Goal: Task Accomplishment & Management: Manage account settings

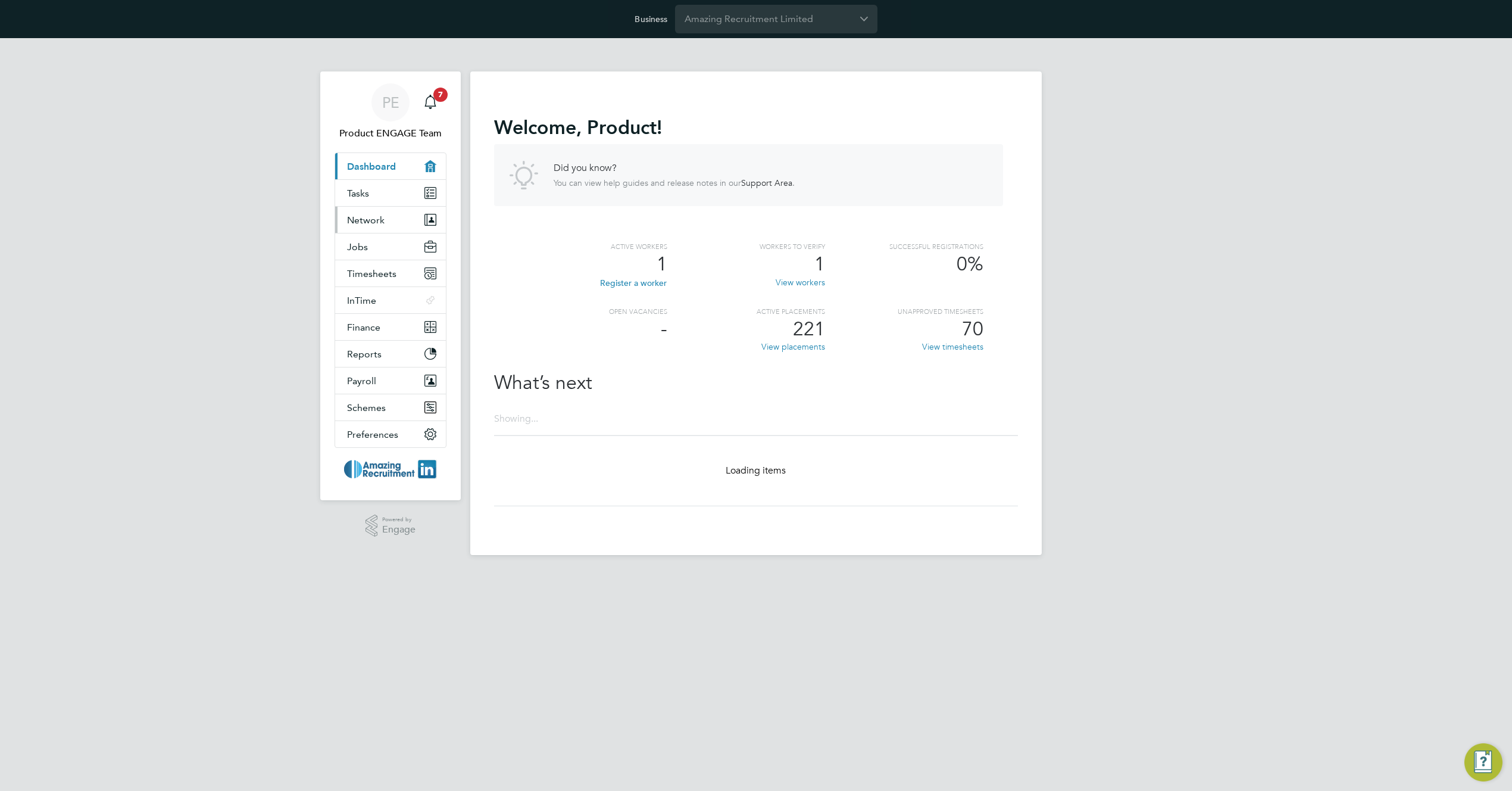
click at [363, 221] on span "Network" at bounding box center [366, 220] width 38 height 12
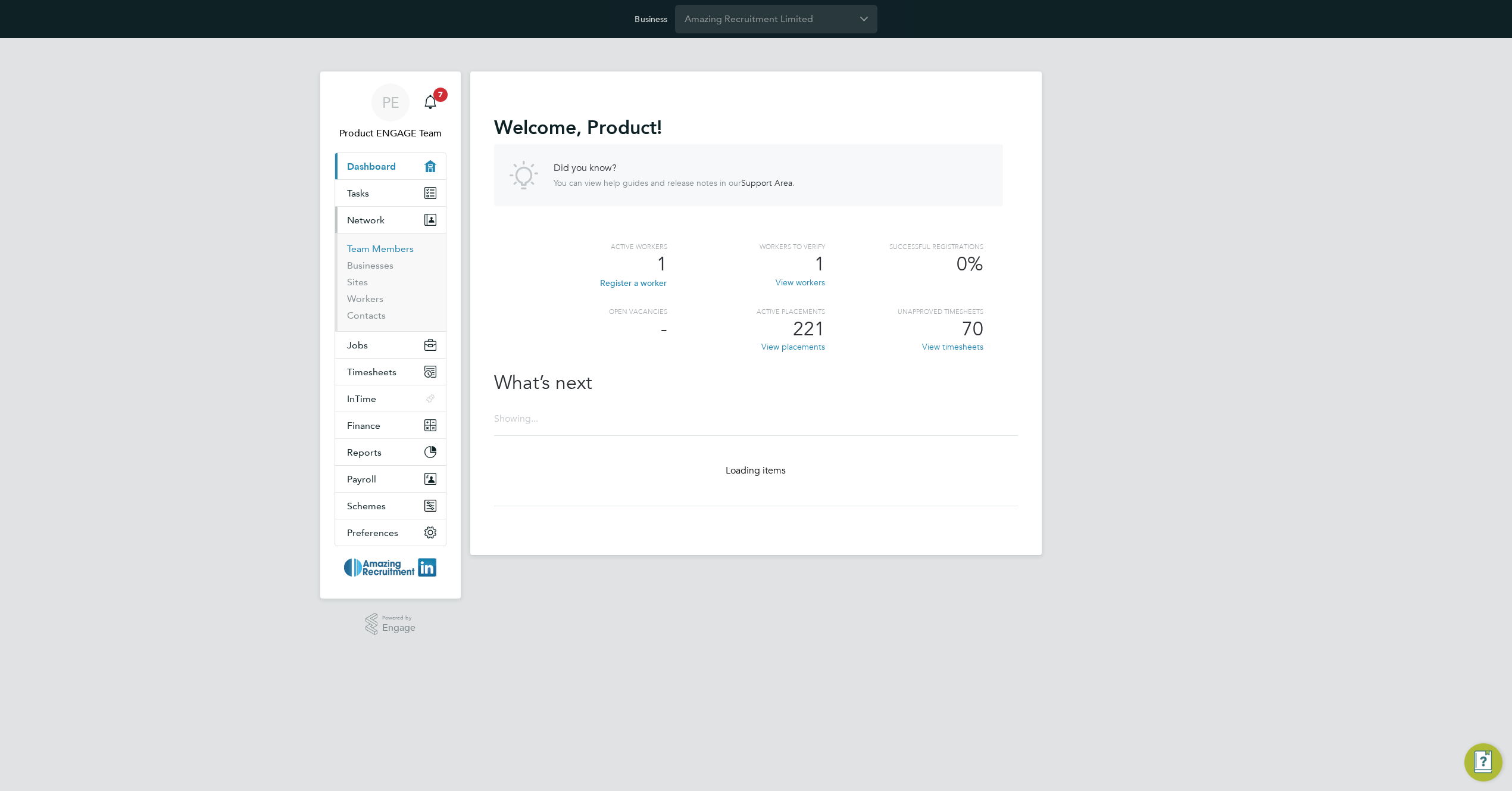
click at [363, 251] on link "Team Members" at bounding box center [380, 249] width 67 height 12
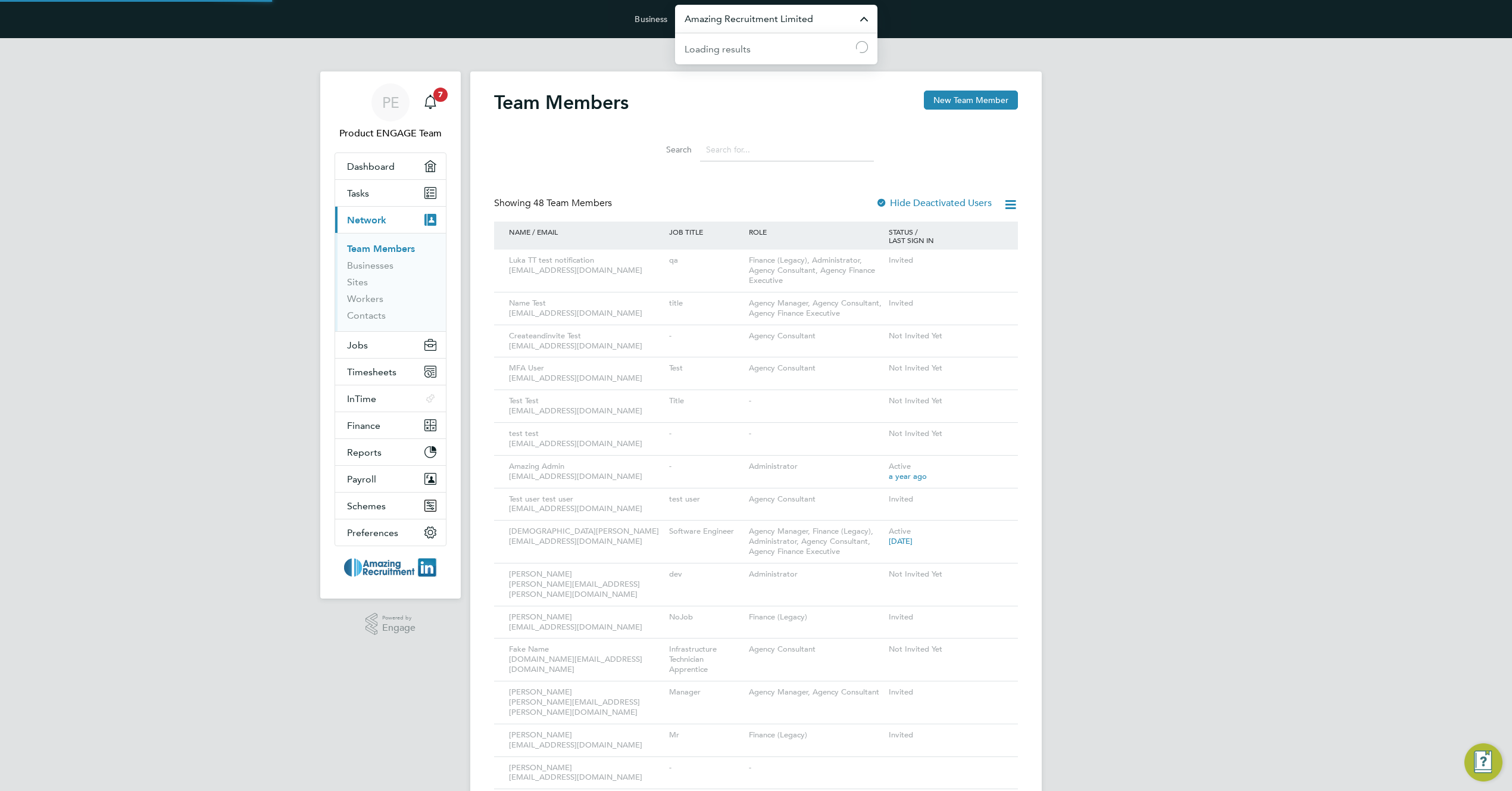
click at [796, 20] on input "Amazing Recruitment Limited" at bounding box center [776, 19] width 203 height 28
click at [778, 106] on li "Vistry Group Plc" at bounding box center [776, 106] width 203 height 29
type input "Vistry Group Plc"
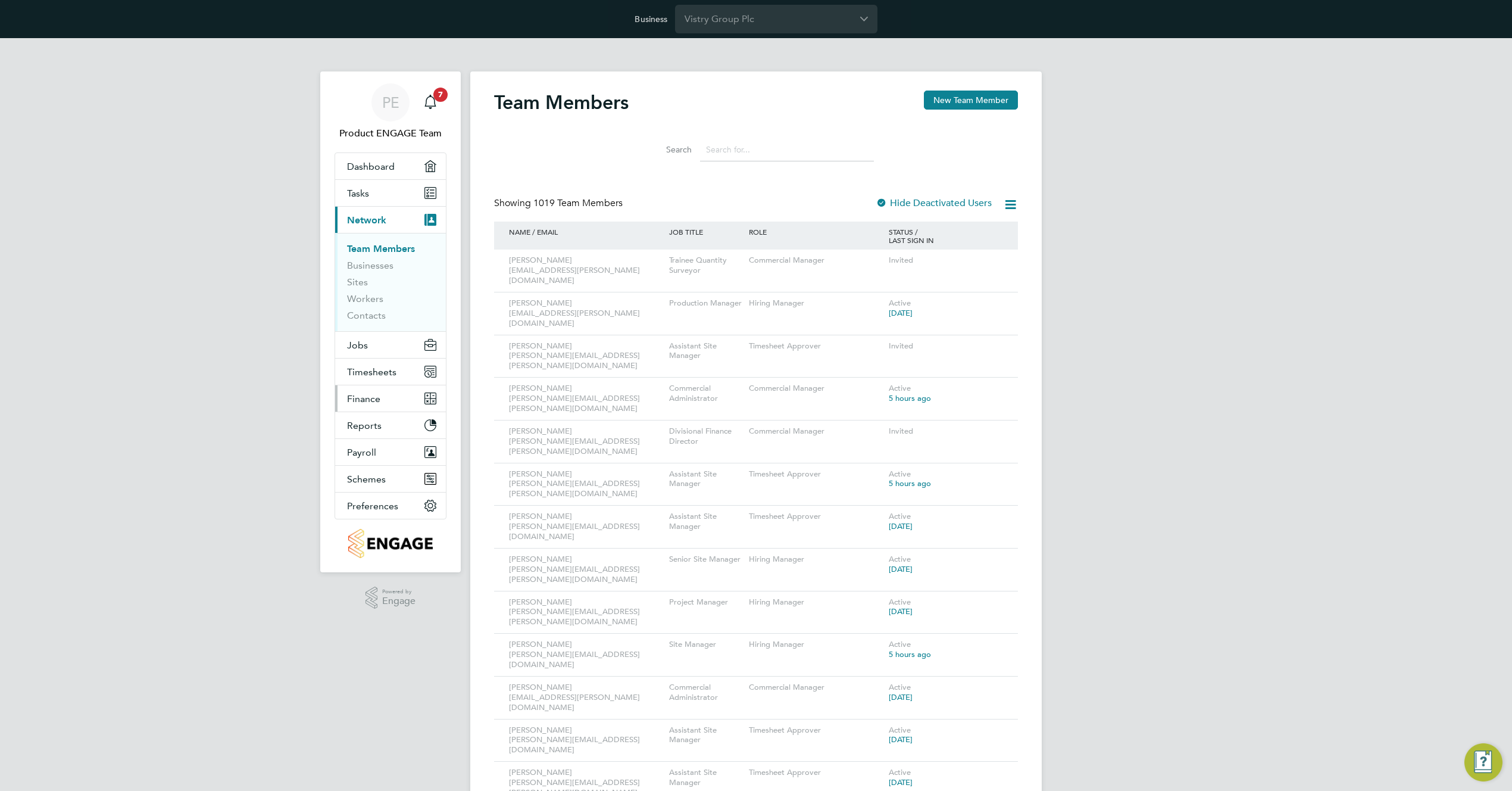
click at [365, 399] on span "Finance" at bounding box center [363, 399] width 33 height 12
click at [361, 334] on link "Invoices & Credit Notes" at bounding box center [384, 335] width 75 height 23
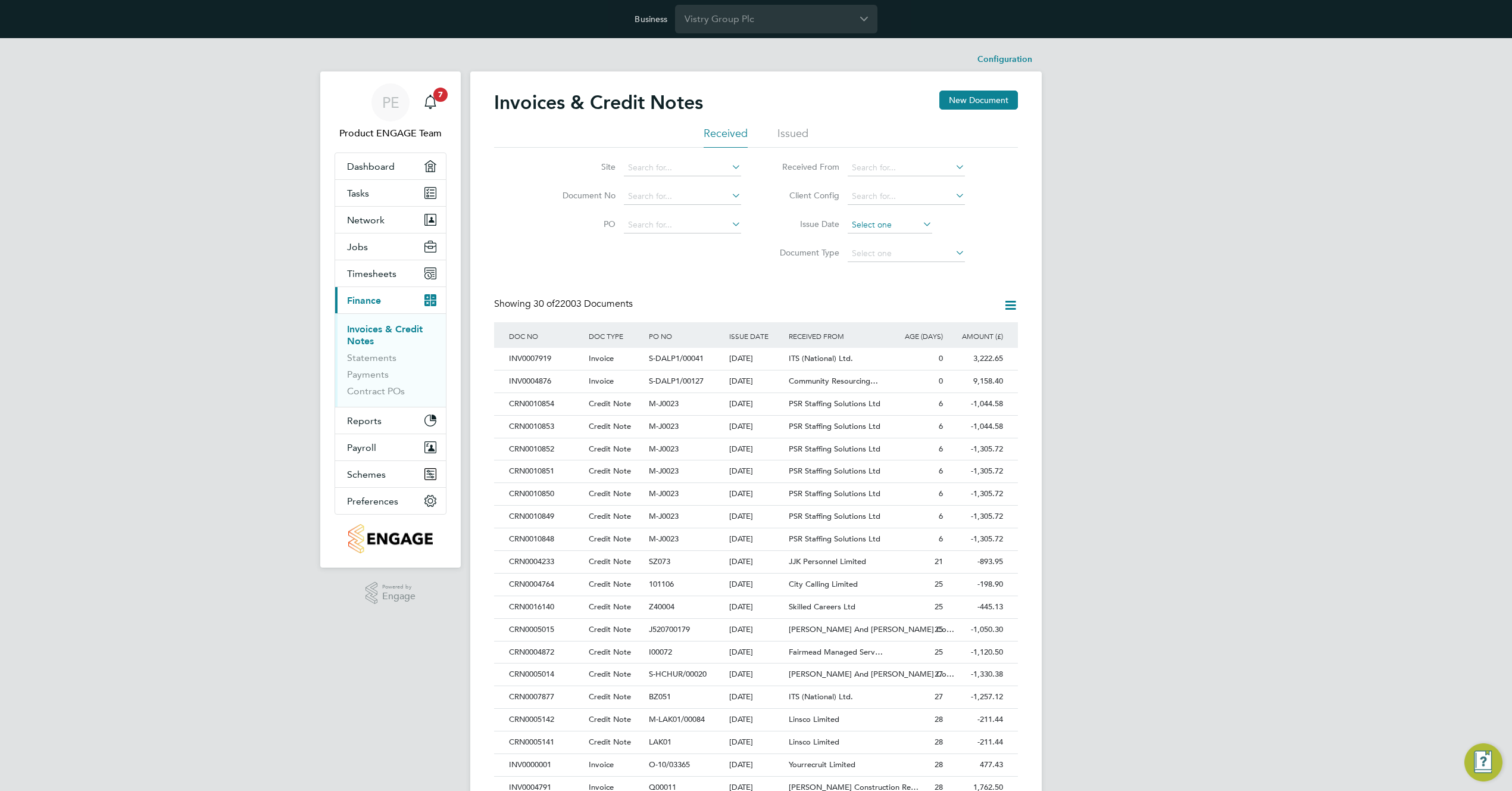
click at [889, 225] on input at bounding box center [890, 224] width 84 height 16
click at [868, 342] on span "[DATE]" at bounding box center [867, 330] width 22 height 22
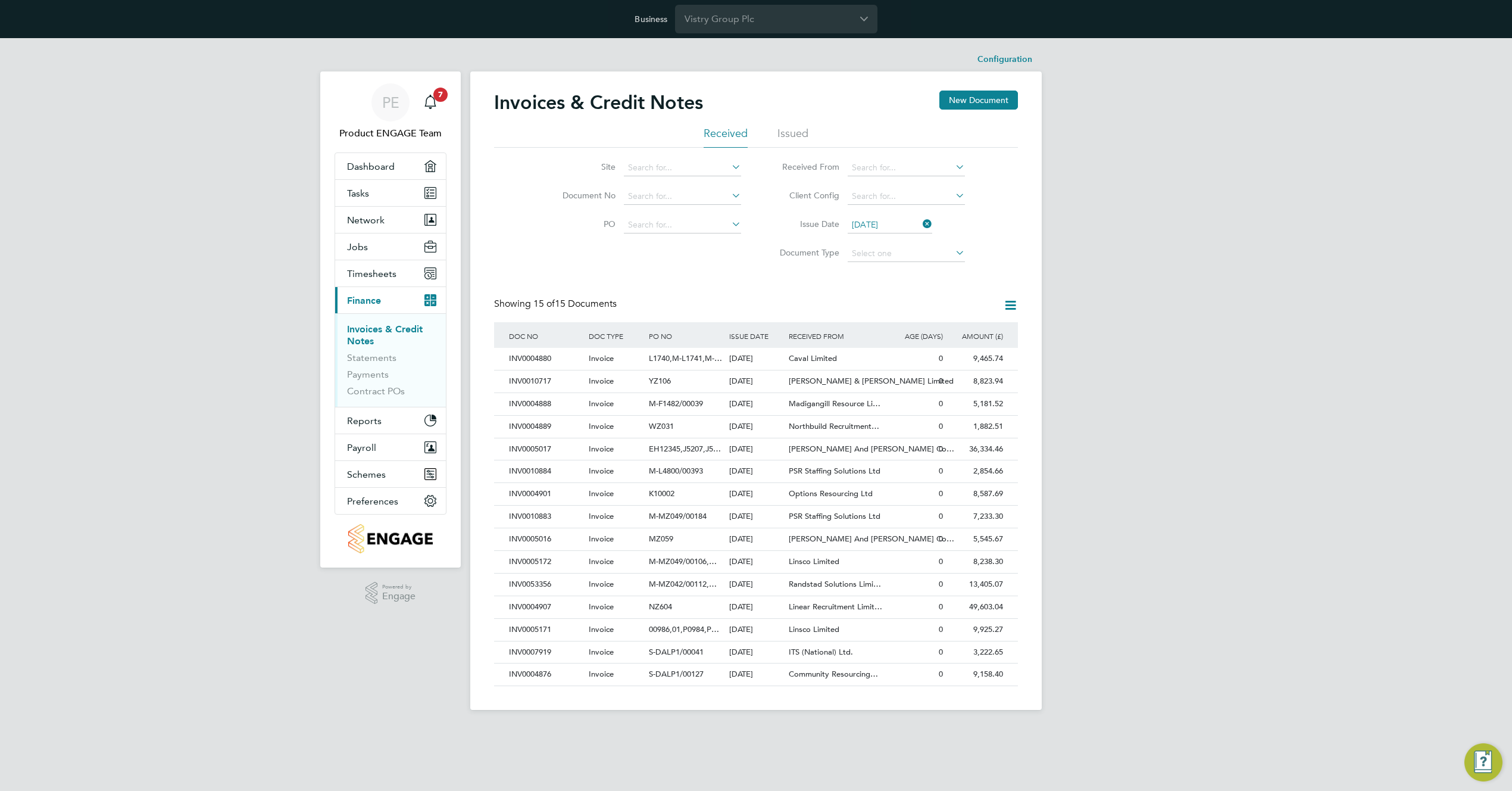
click at [870, 226] on input "[DATE]" at bounding box center [890, 224] width 84 height 16
click at [867, 311] on span "25" at bounding box center [867, 305] width 22 height 22
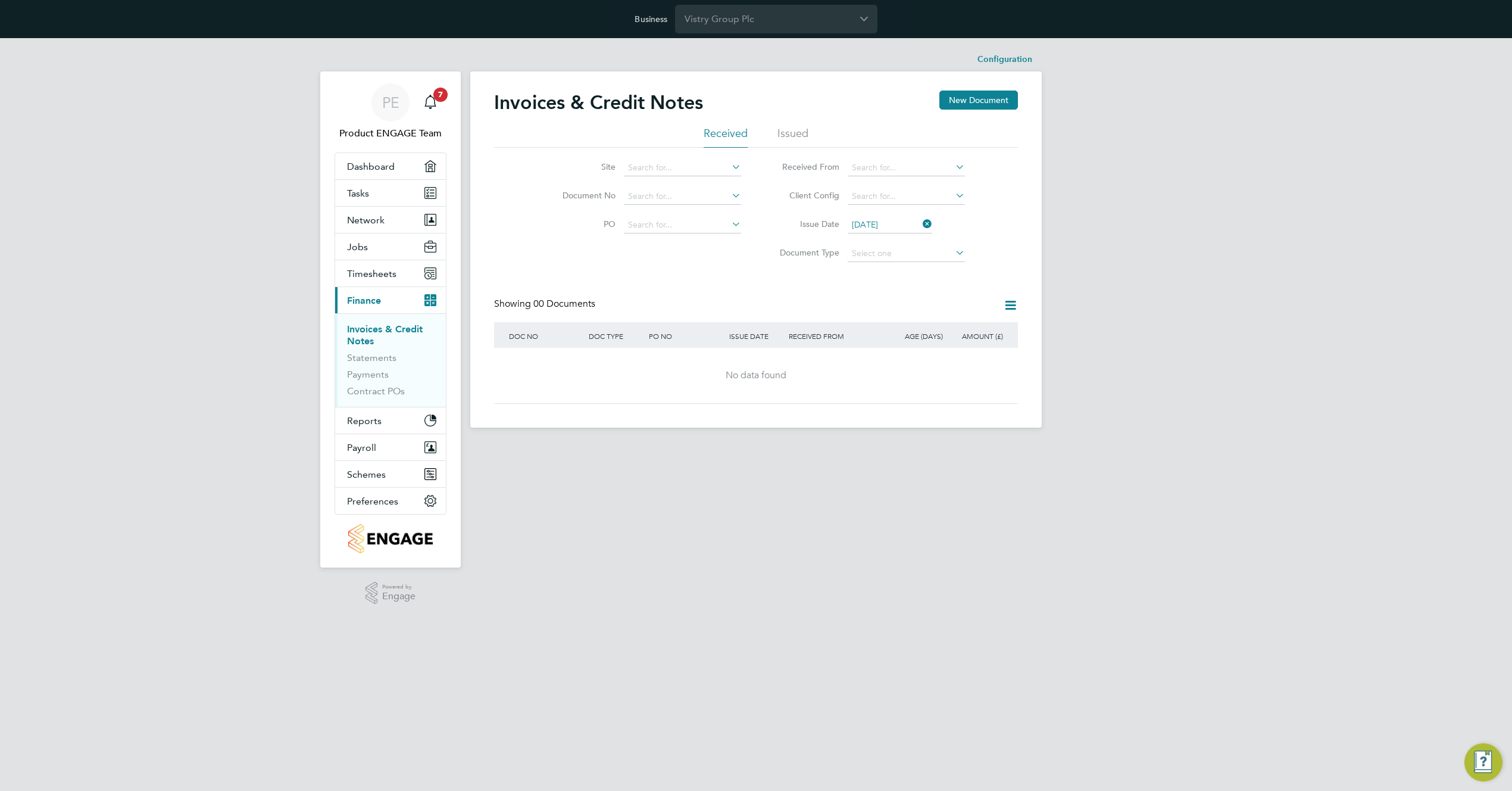
click at [889, 224] on input "25 Aug 2025" at bounding box center [890, 224] width 84 height 16
click at [864, 363] on span "[DATE]" at bounding box center [867, 352] width 22 height 22
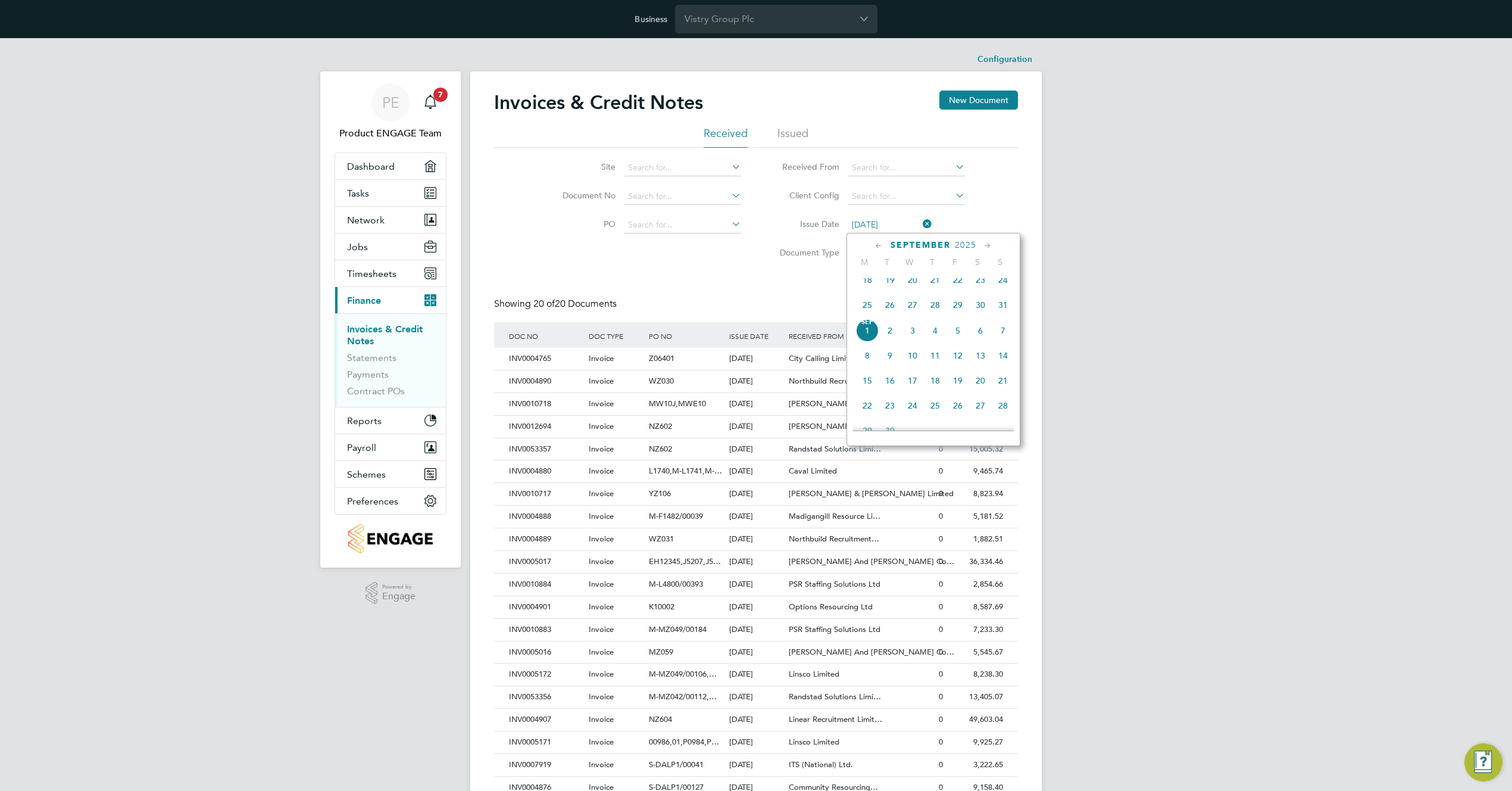
click at [882, 220] on input "[DATE]" at bounding box center [890, 224] width 84 height 16
click at [959, 329] on span "Aug" at bounding box center [958, 326] width 22 height 6
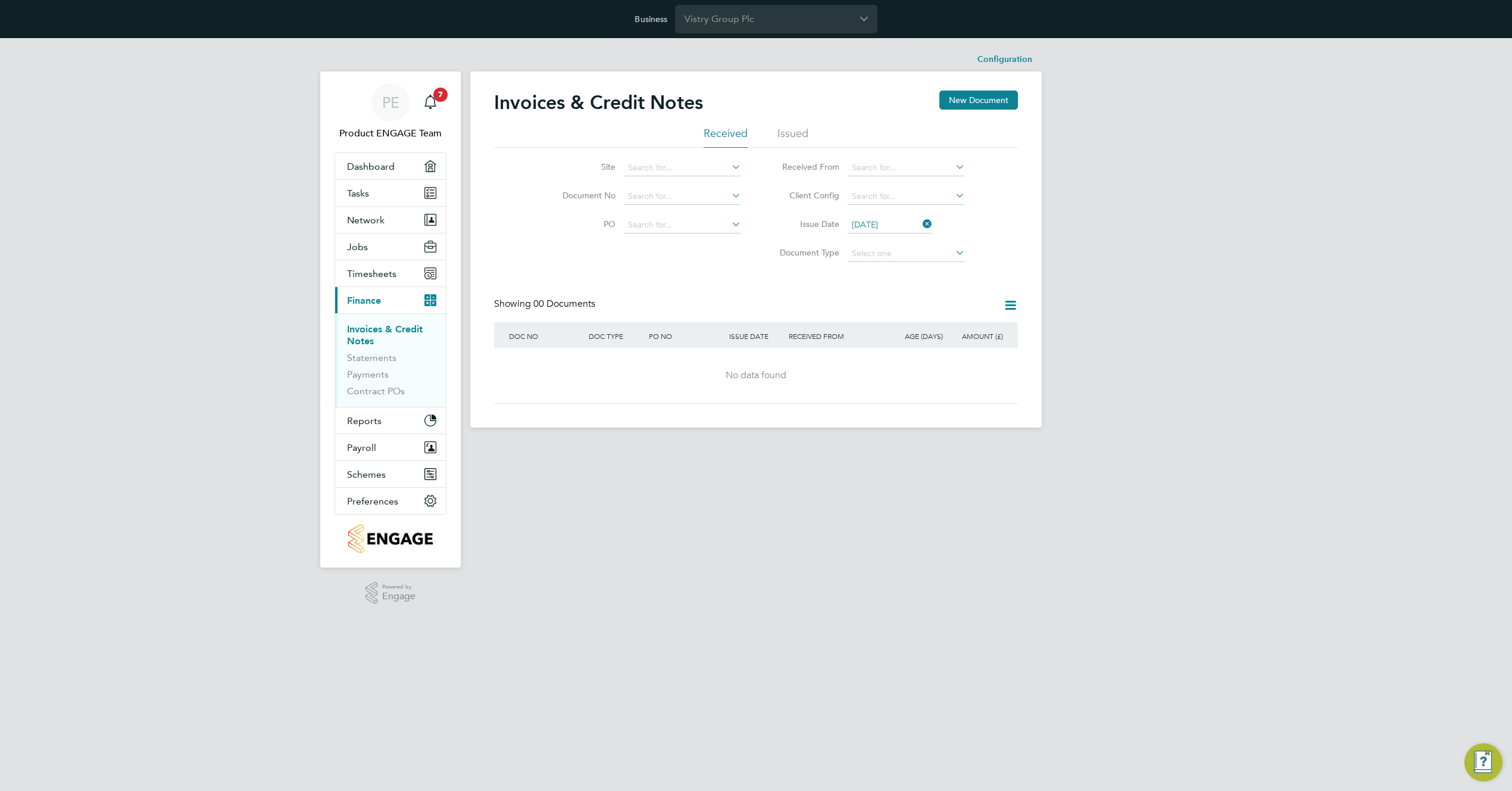
click at [864, 223] on input "01 Aug 2025" at bounding box center [890, 224] width 84 height 16
click at [862, 367] on span "4" at bounding box center [867, 355] width 22 height 22
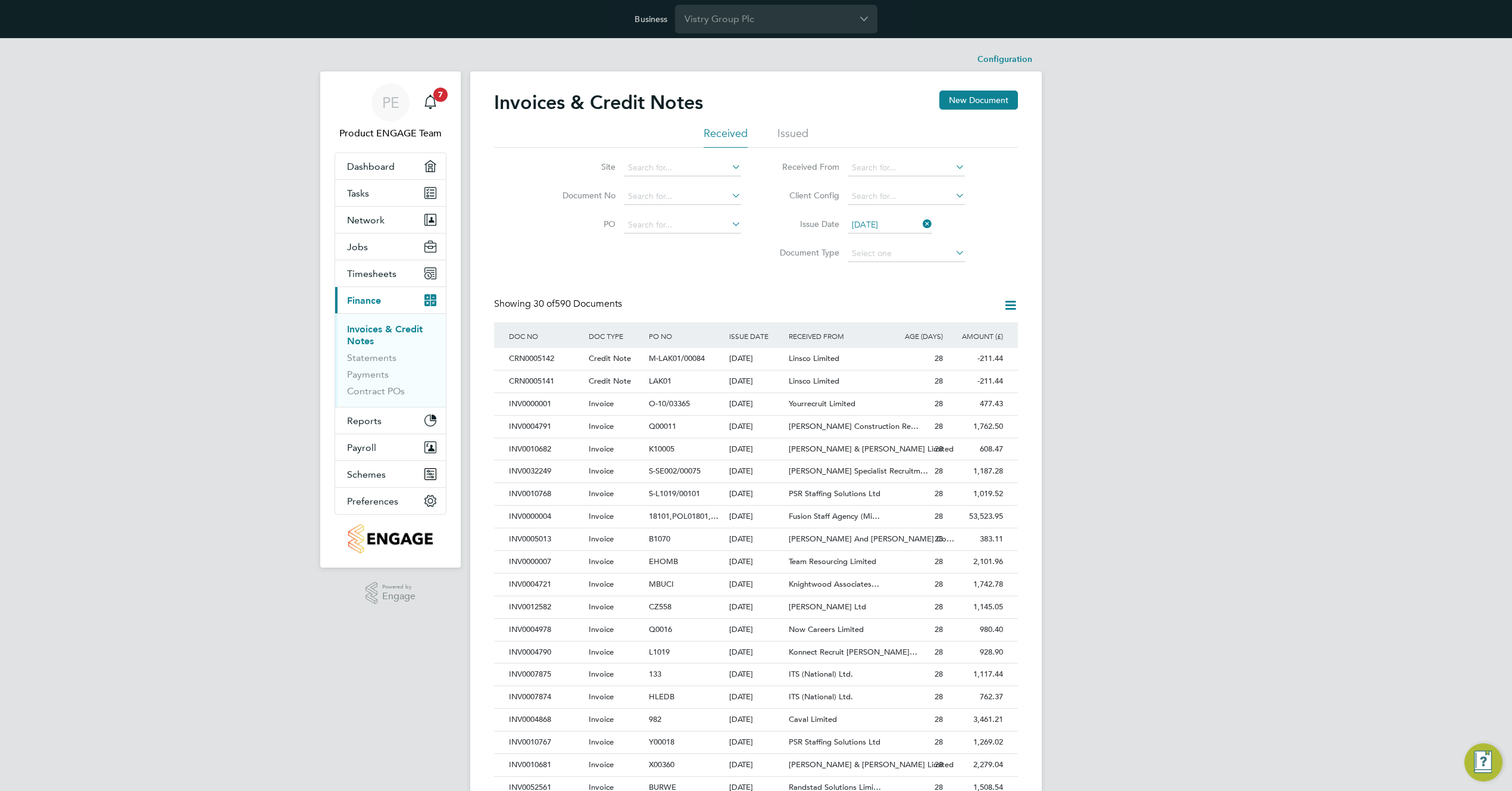
click at [892, 224] on input "04 Aug 2025" at bounding box center [890, 224] width 84 height 16
click at [864, 390] on span "[DATE]" at bounding box center [867, 379] width 22 height 22
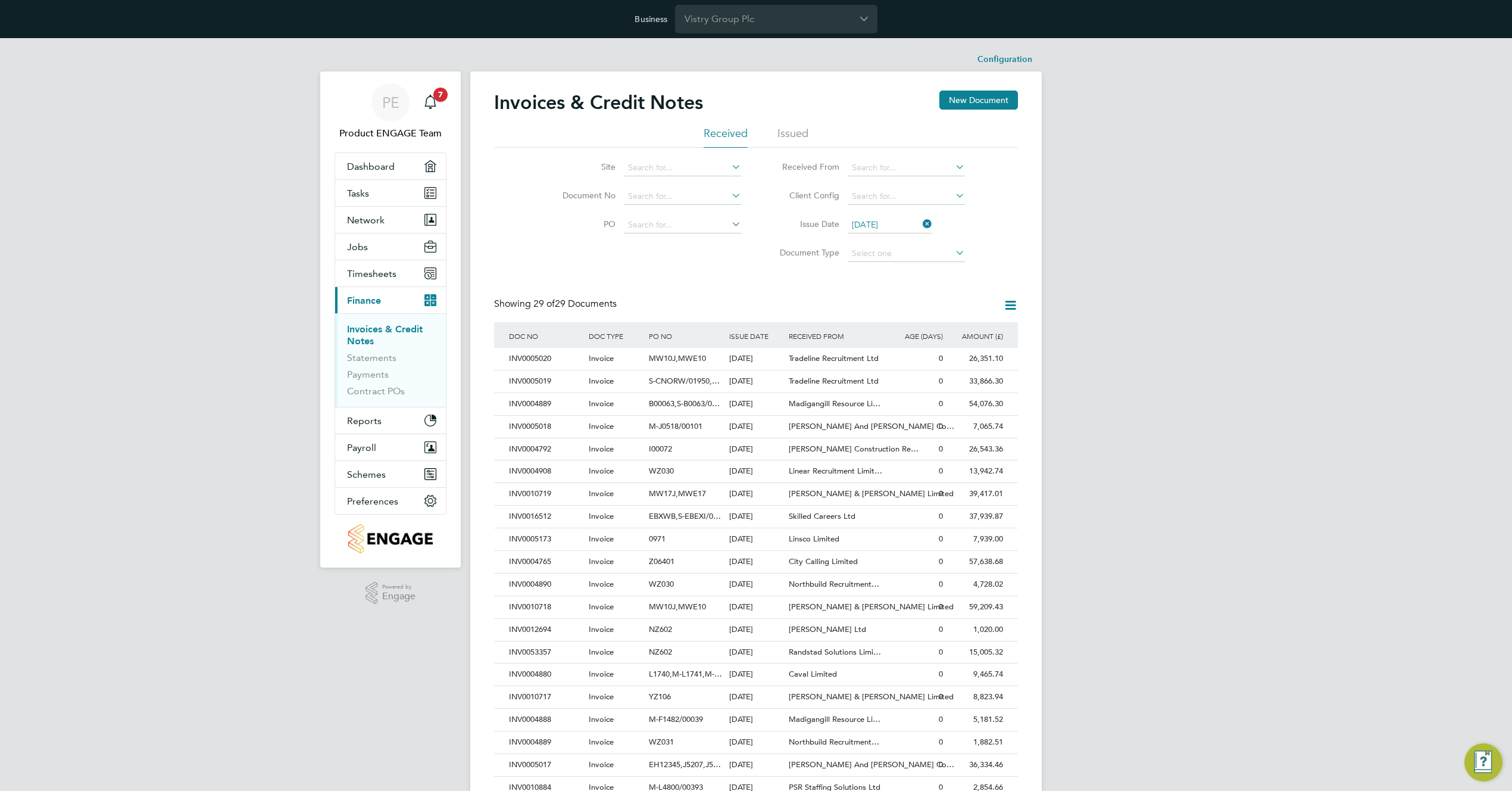
click at [830, 309] on div "Showing 29 of 29 Documents" at bounding box center [756, 310] width 524 height 24
click at [887, 223] on input "[DATE]" at bounding box center [890, 224] width 84 height 16
click at [893, 342] on span "2" at bounding box center [890, 330] width 22 height 22
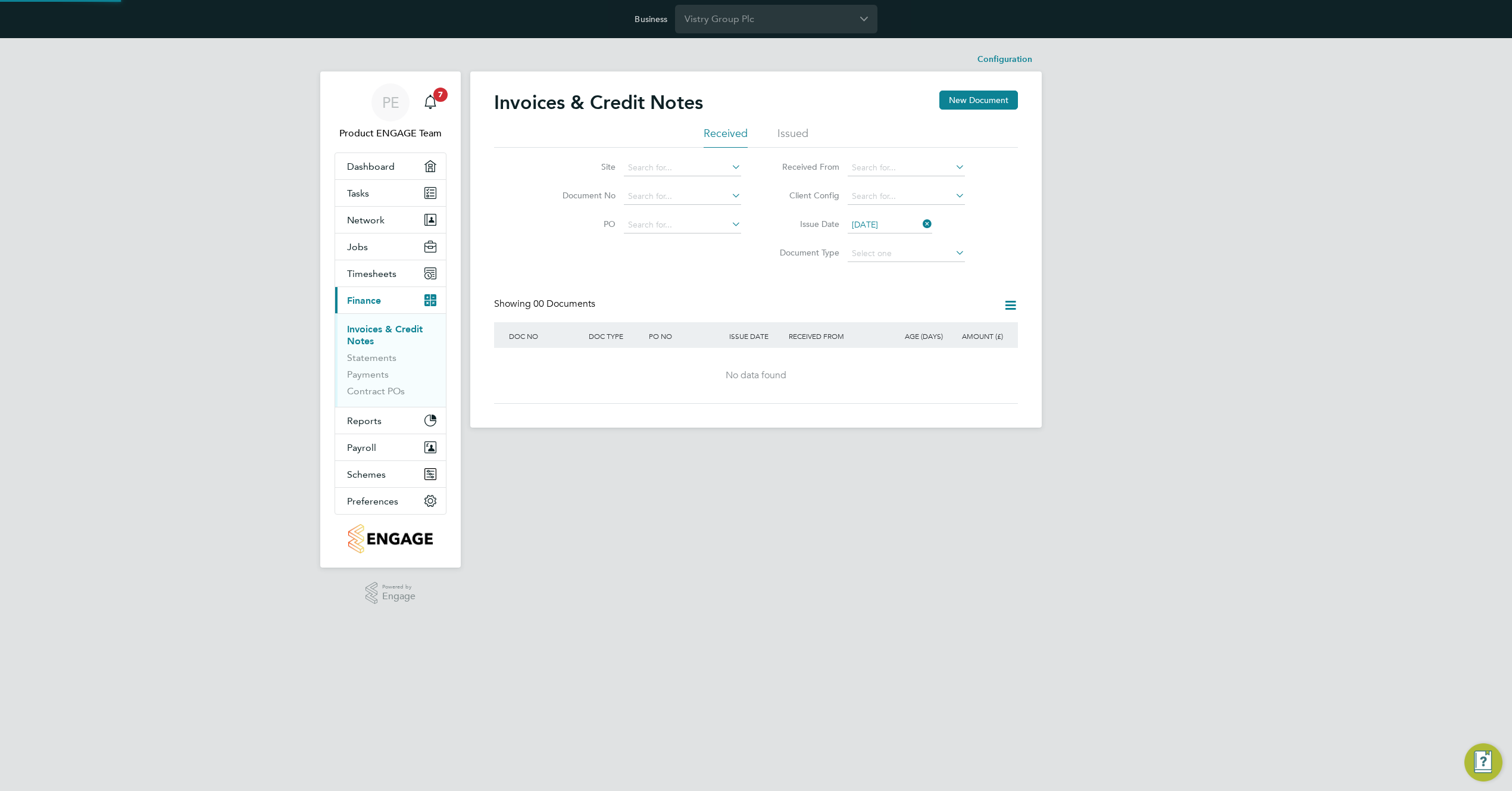
click at [882, 222] on input "02 Sep 2025" at bounding box center [890, 224] width 84 height 16
click at [864, 338] on span "[DATE]" at bounding box center [867, 330] width 22 height 22
type input "[DATE]"
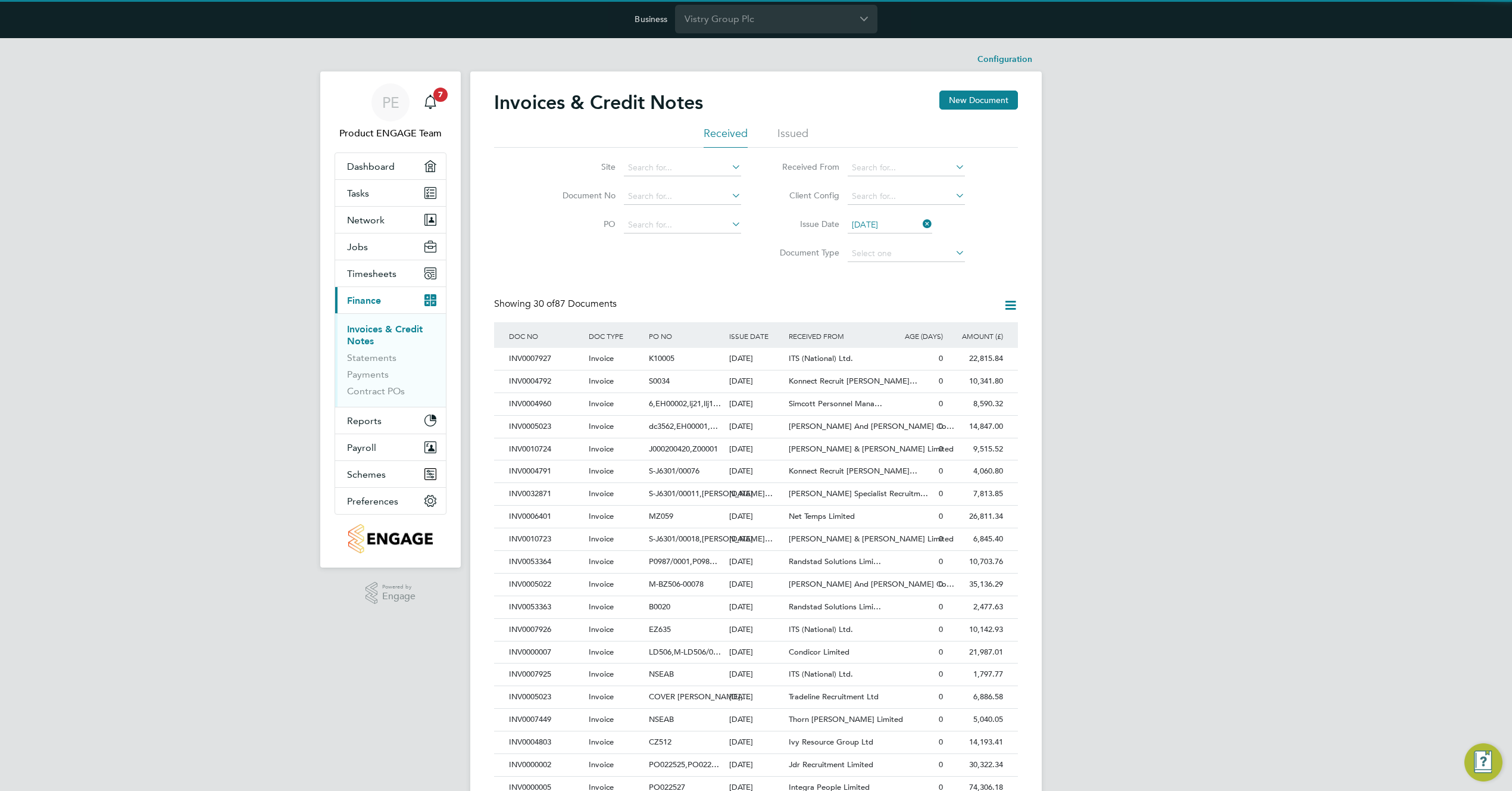
scroll to position [22, 81]
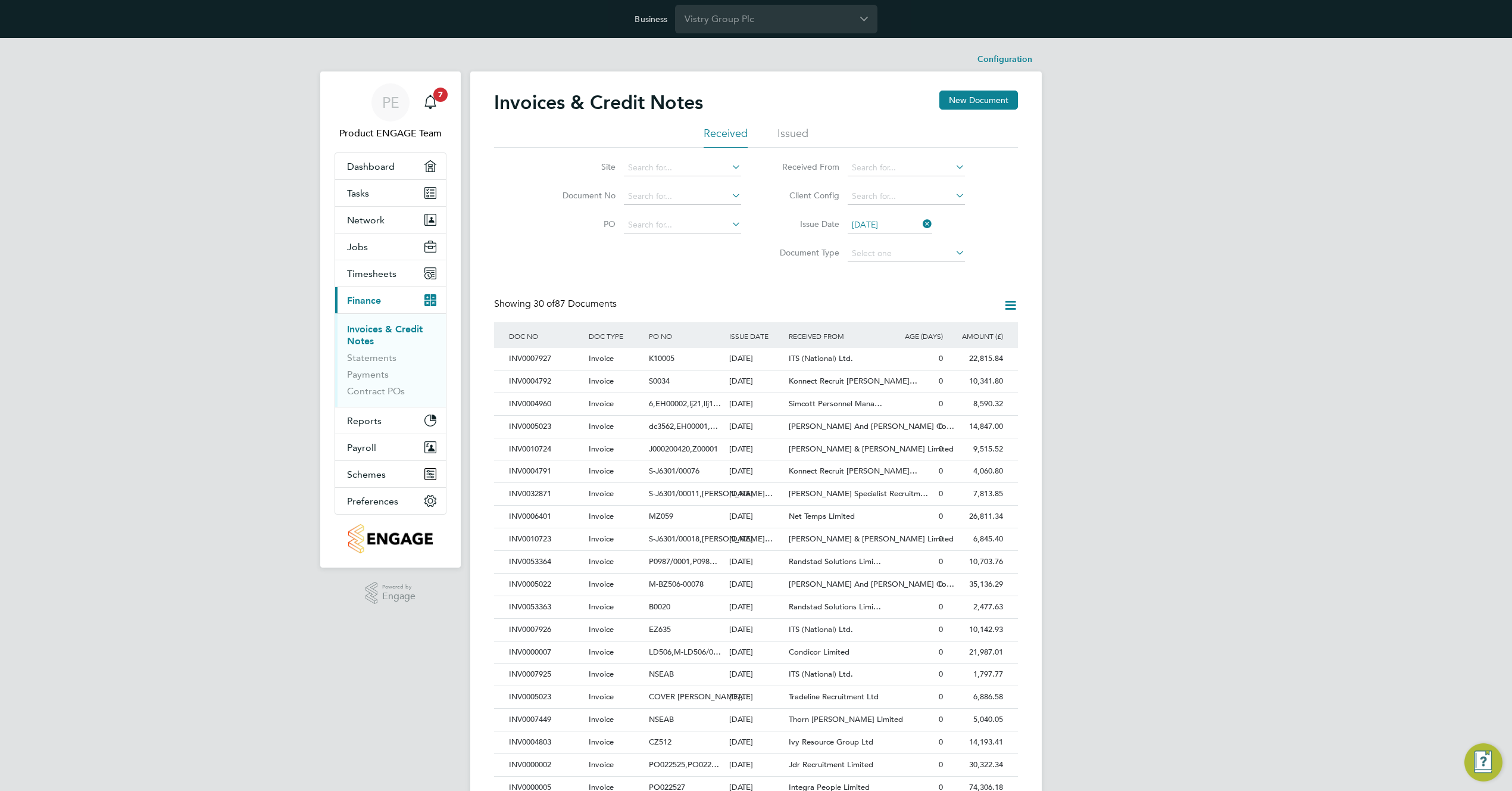
click at [730, 259] on div "Site Document No PO Status Paid Date Issued To Received From Client Config Issu…" at bounding box center [756, 207] width 524 height 120
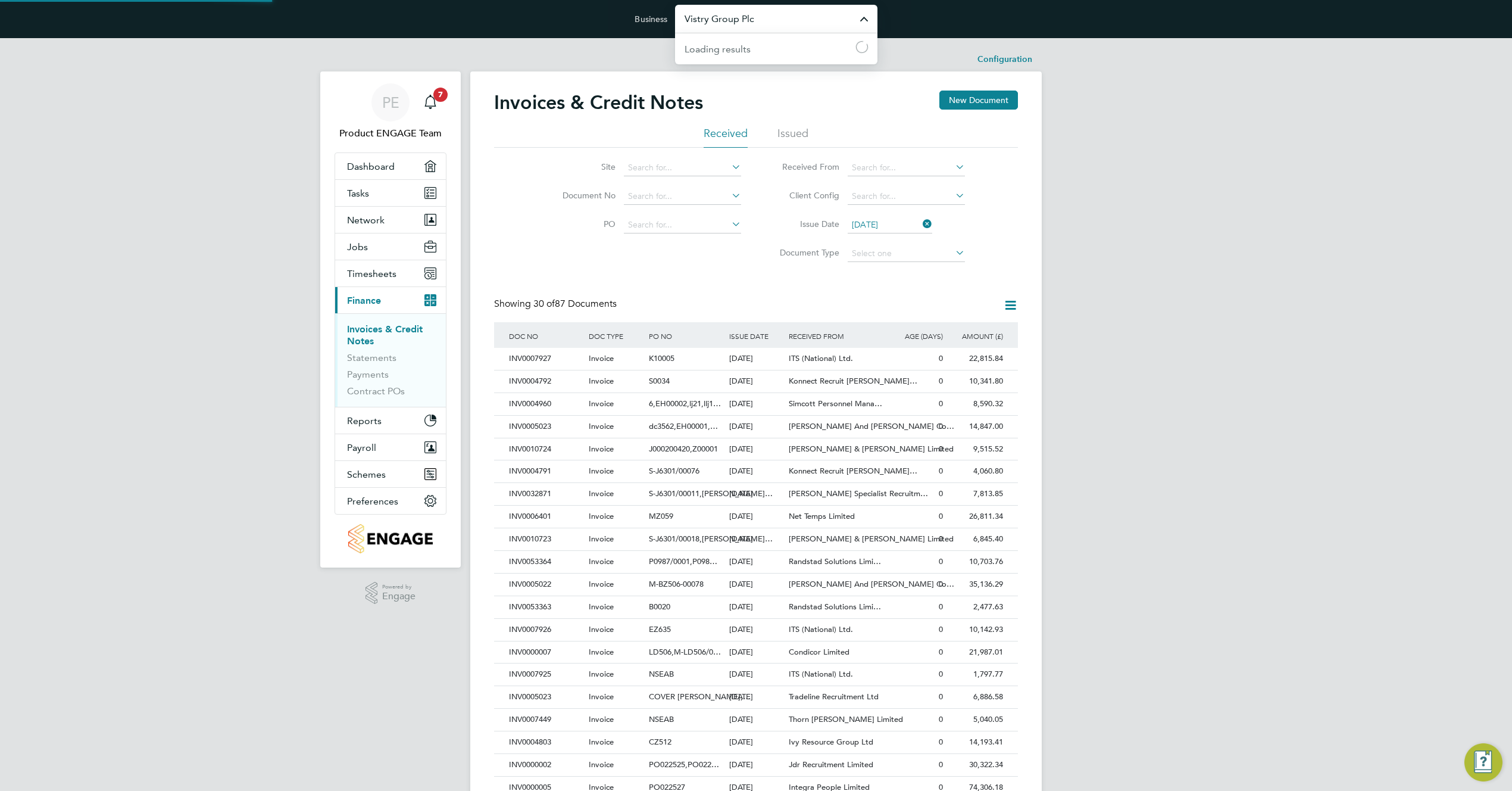
click at [796, 18] on input "Vistry Group Plc" at bounding box center [776, 19] width 203 height 28
click at [798, 22] on input "grs mo" at bounding box center [776, 19] width 203 height 28
type input "G4s Monitoring Technologies Limited"
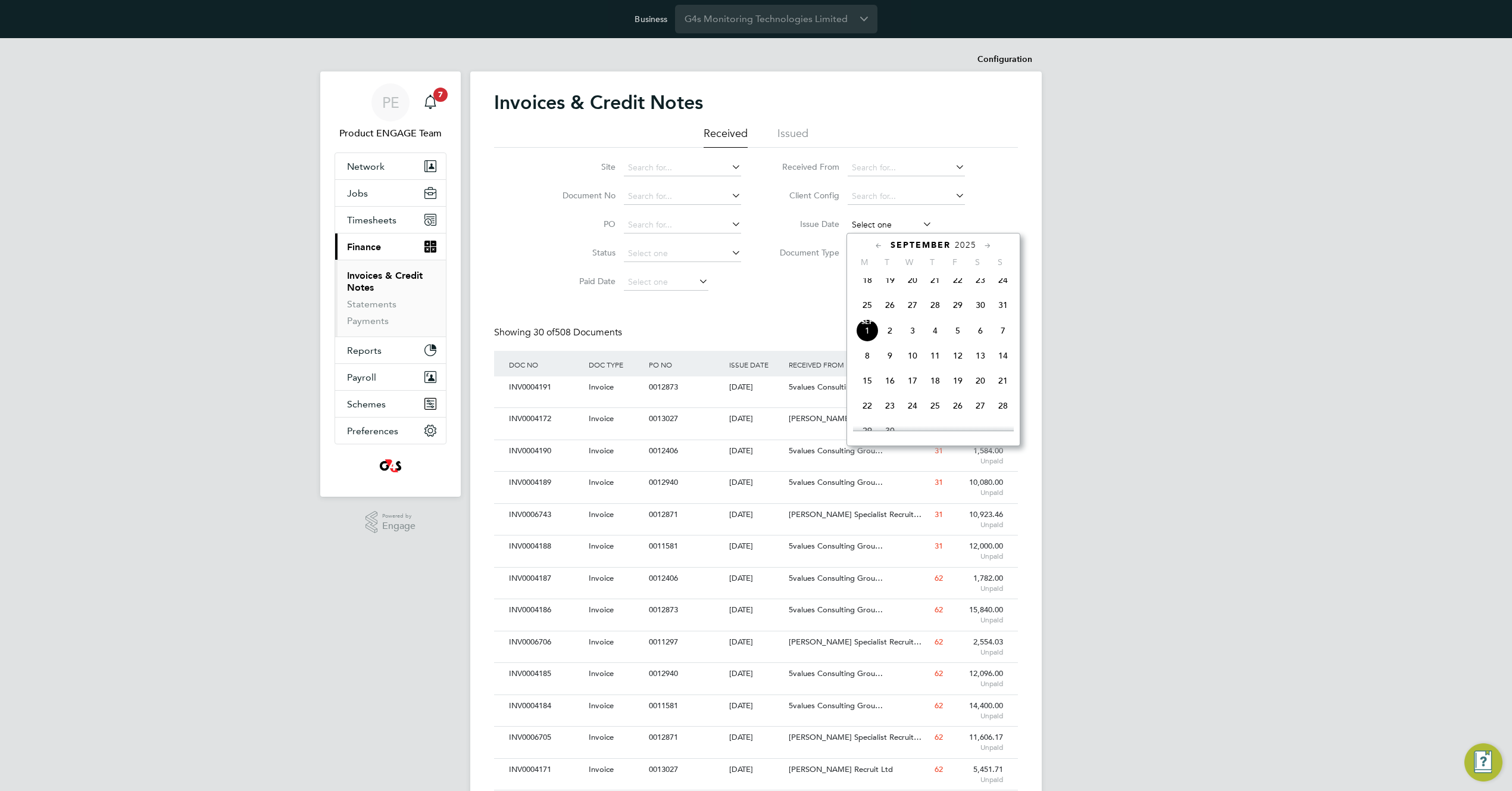
drag, startPoint x: 892, startPoint y: 226, endPoint x: 898, endPoint y: 223, distance: 6.7
click at [892, 226] on input at bounding box center [890, 224] width 84 height 16
click at [859, 342] on span "[DATE]" at bounding box center [867, 330] width 22 height 22
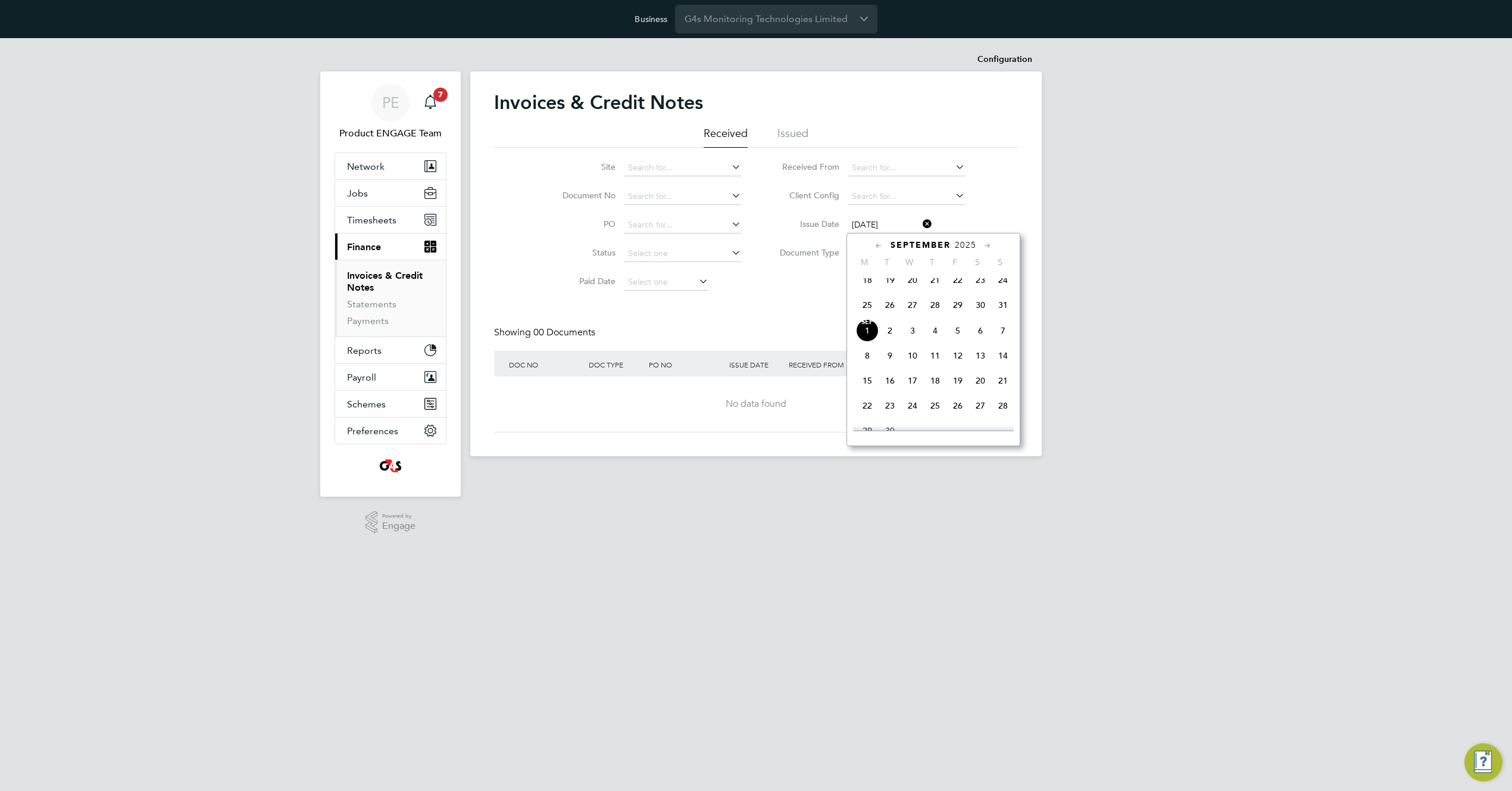
click at [901, 226] on input "[DATE]" at bounding box center [890, 224] width 84 height 16
click at [893, 341] on span "2" at bounding box center [890, 330] width 22 height 22
click at [893, 223] on input "02 Sep 2025" at bounding box center [890, 224] width 84 height 16
click at [870, 342] on span "[DATE]" at bounding box center [867, 330] width 22 height 22
type input "[DATE]"
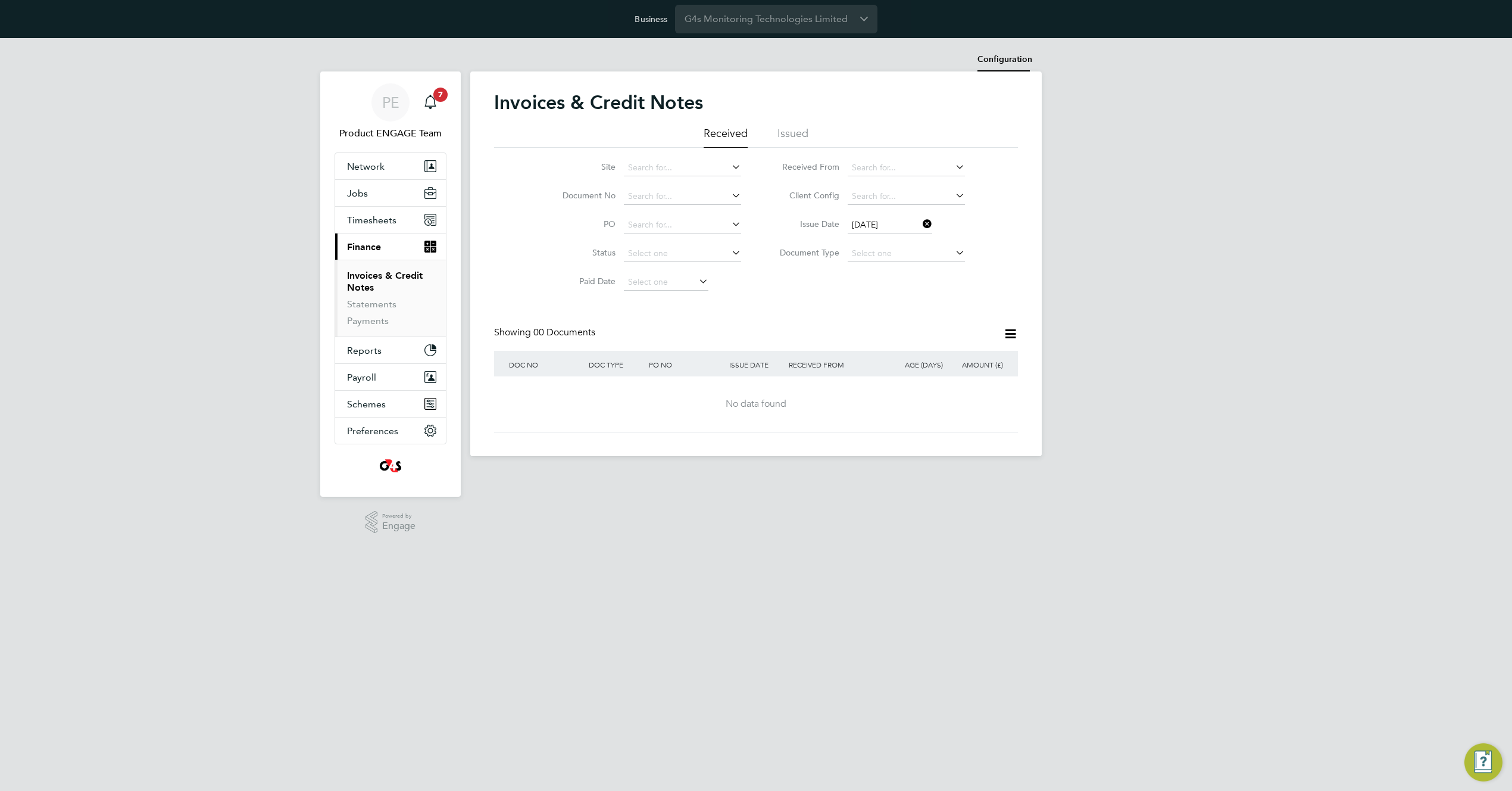
click at [1007, 56] on li "Configuration" at bounding box center [1005, 59] width 55 height 24
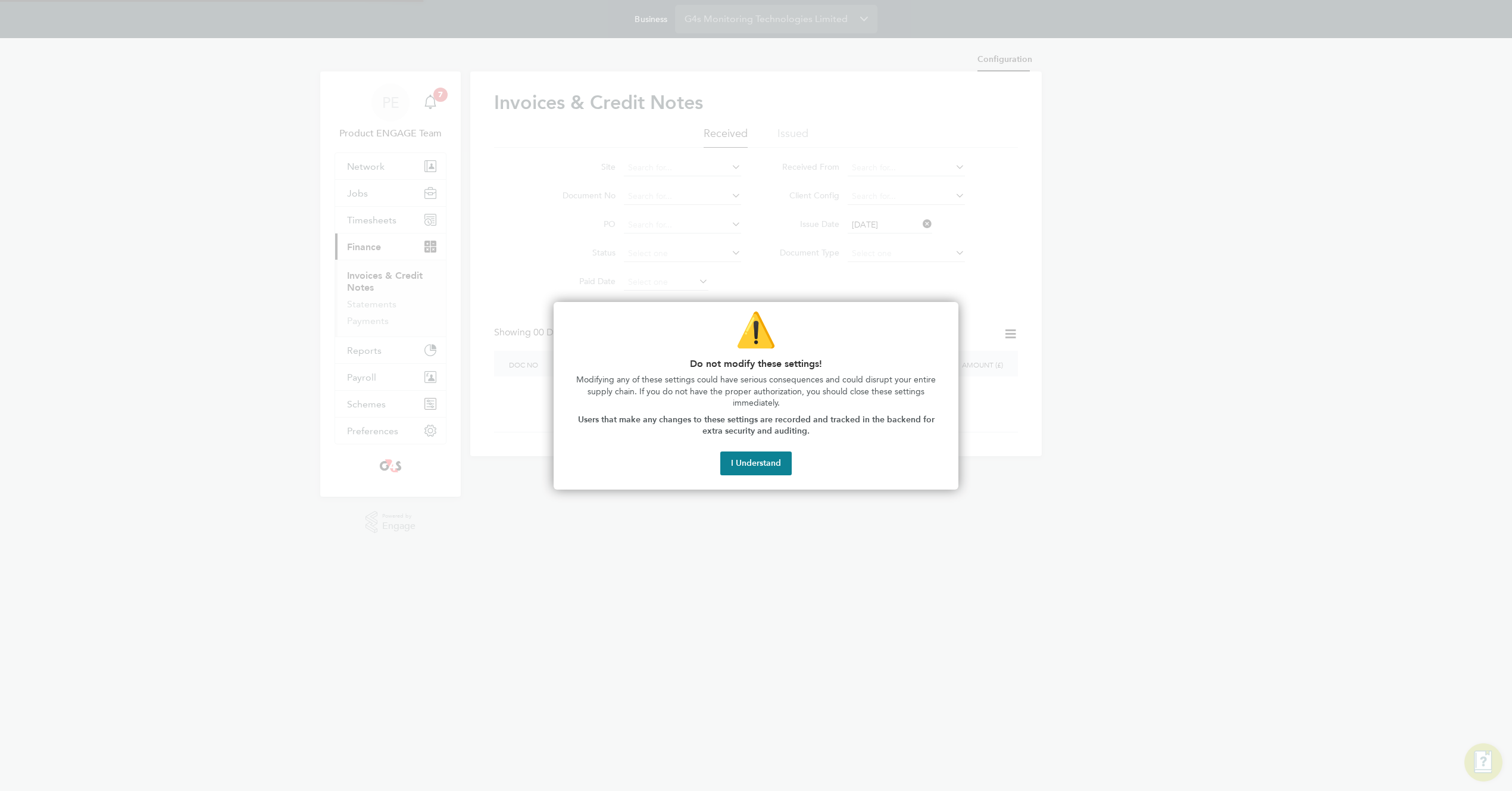
type input "INV[number:7]"
type input "CRN[number:7]"
type input "Monthly by date"
type input "17:00"
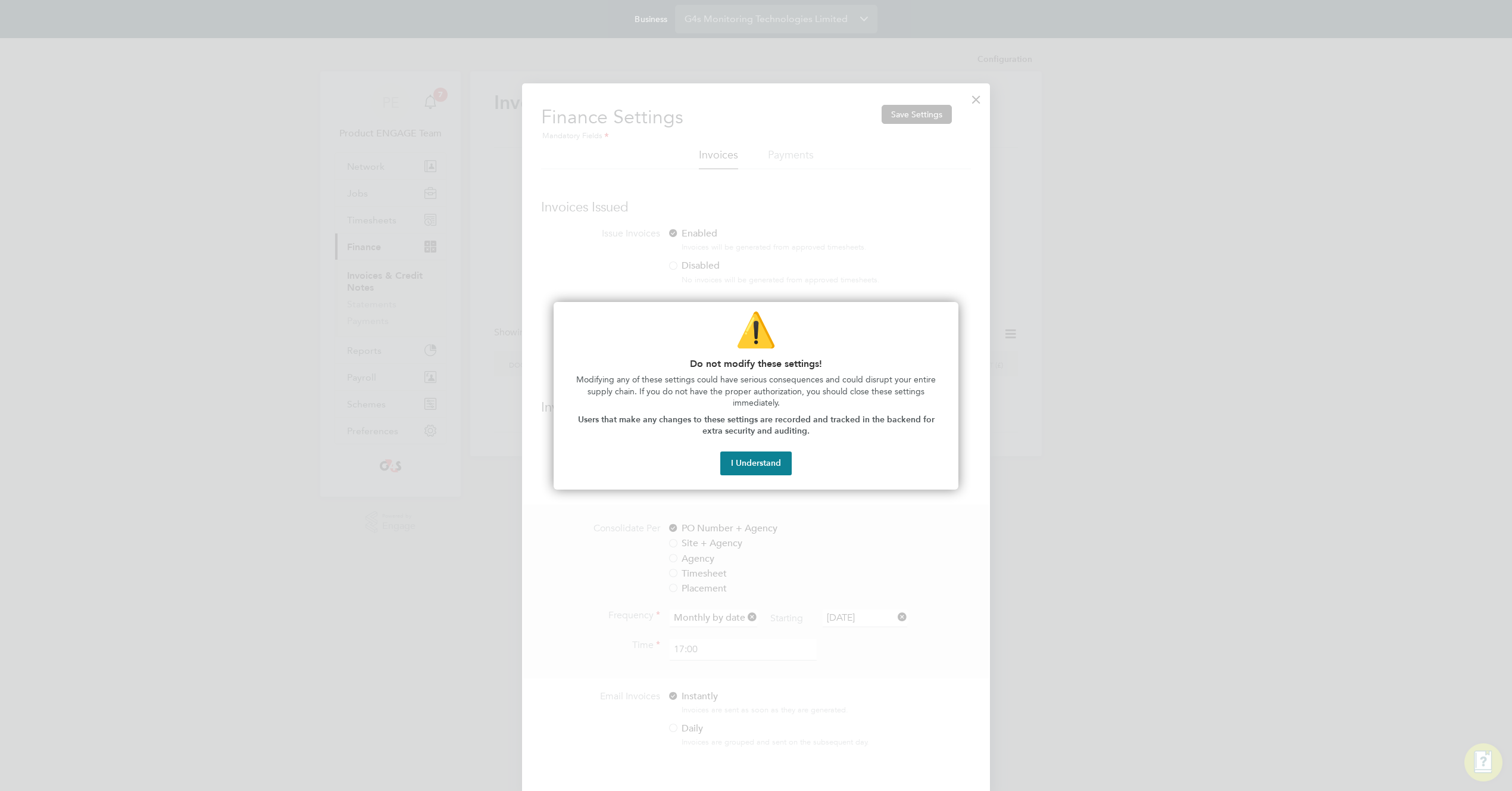
click at [926, 238] on div at bounding box center [756, 396] width 1512 height 791
drag, startPoint x: 760, startPoint y: 465, endPoint x: 810, endPoint y: 414, distance: 71.4
click at [762, 463] on button "I Understand" at bounding box center [756, 463] width 72 height 24
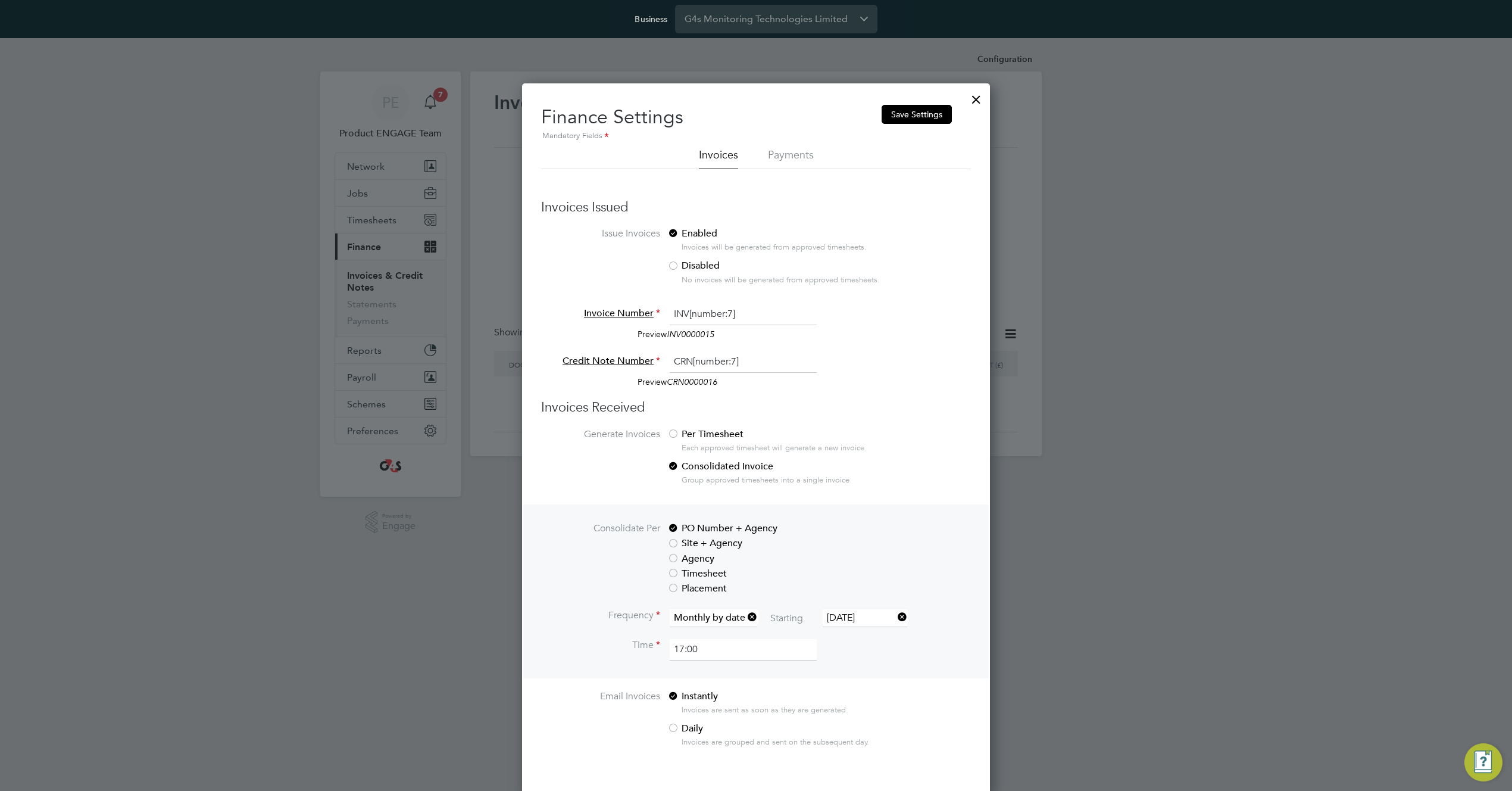
click at [935, 254] on div "Enabled Invoices will be generated from approved timesheets. Disabled No invoic…" at bounding box center [819, 260] width 304 height 64
click at [976, 99] on div at bounding box center [976, 96] width 21 height 21
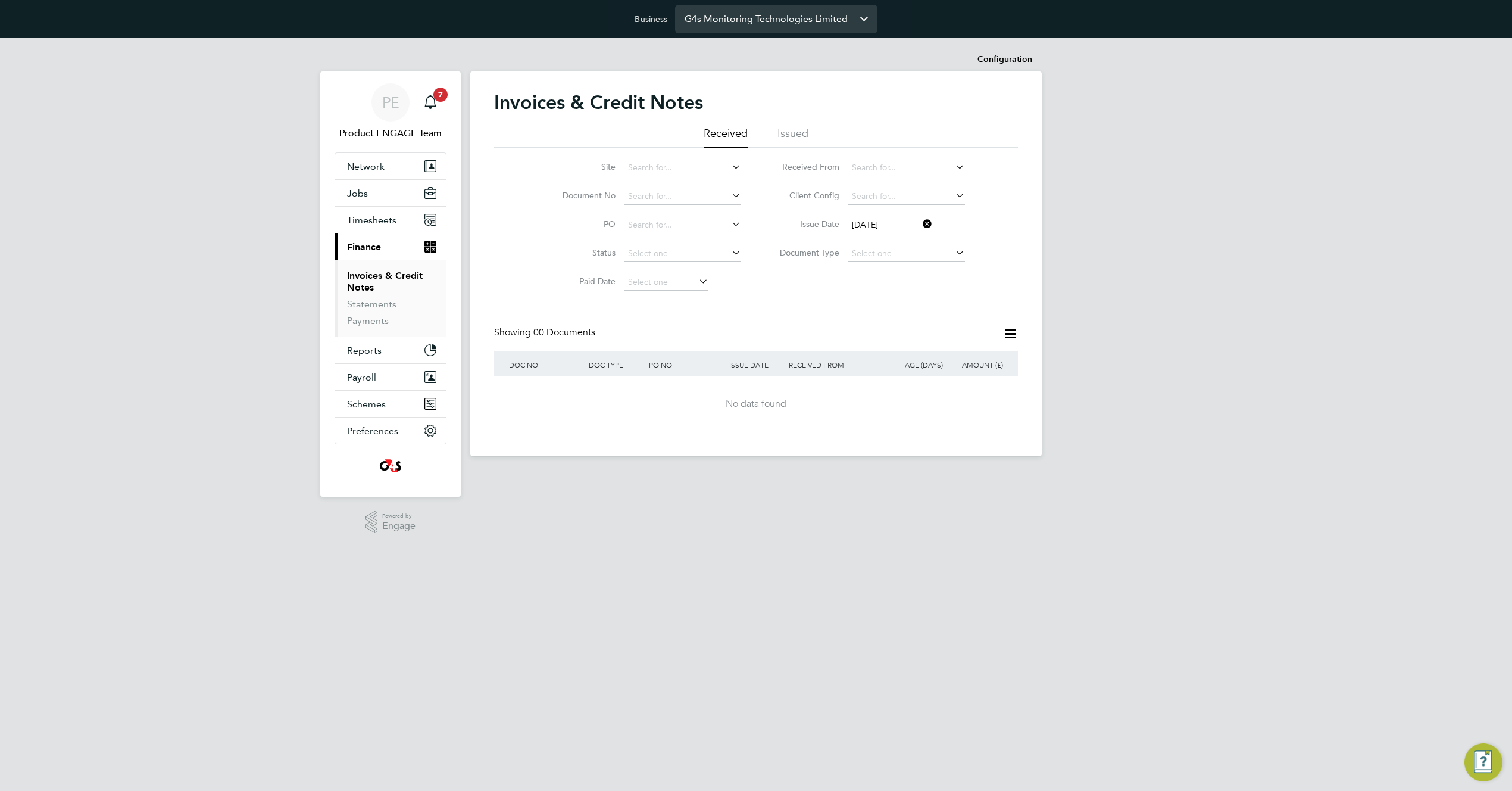
click at [819, 17] on input "G4s Monitoring Technologies Limited" at bounding box center [776, 19] width 203 height 28
click at [796, 48] on li "Aramark Limited" at bounding box center [776, 48] width 203 height 29
type input "Aramark Limited"
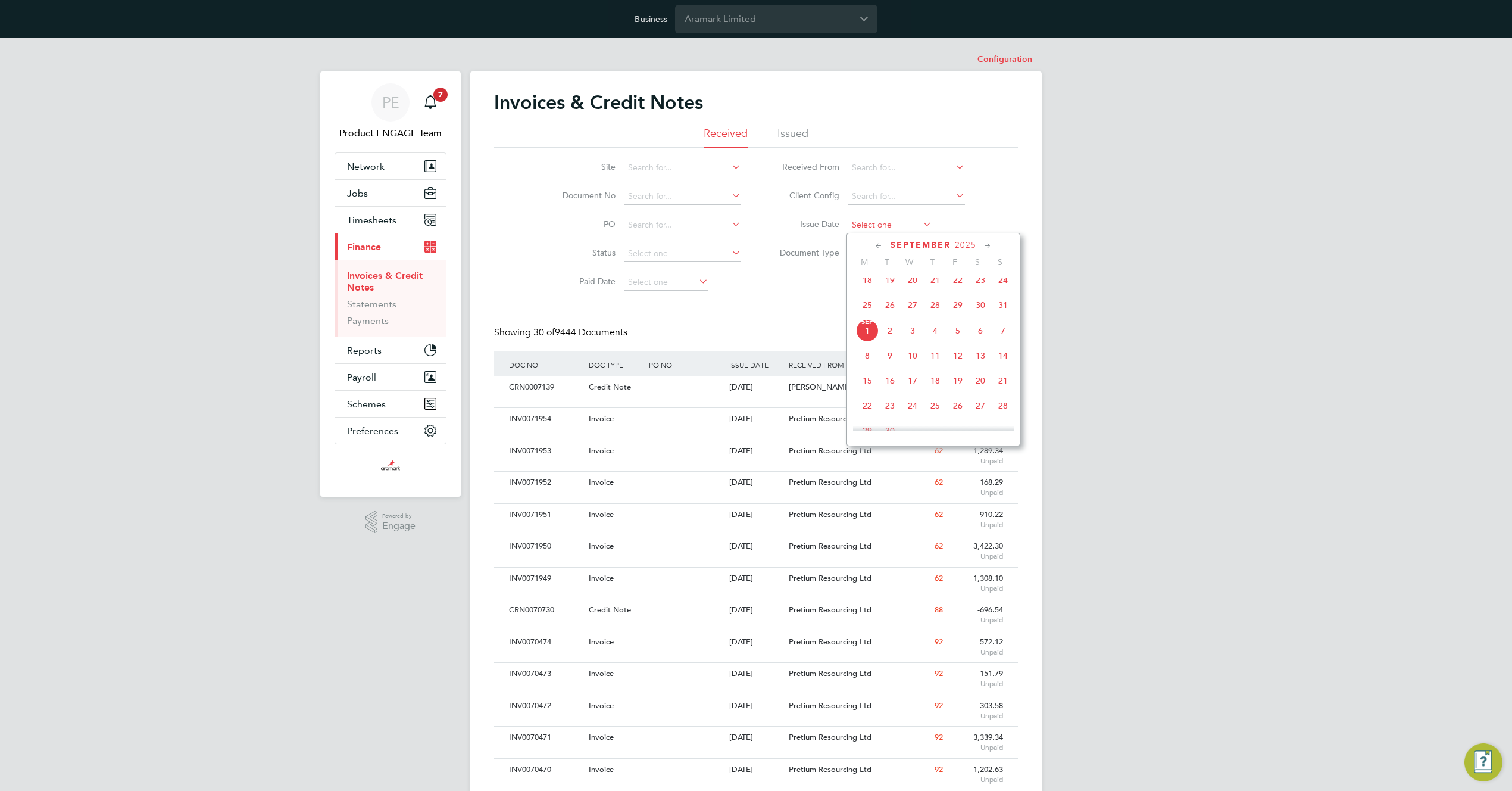
click at [896, 229] on input at bounding box center [890, 224] width 84 height 16
click at [873, 341] on span "[DATE]" at bounding box center [867, 330] width 22 height 22
type input "[DATE]"
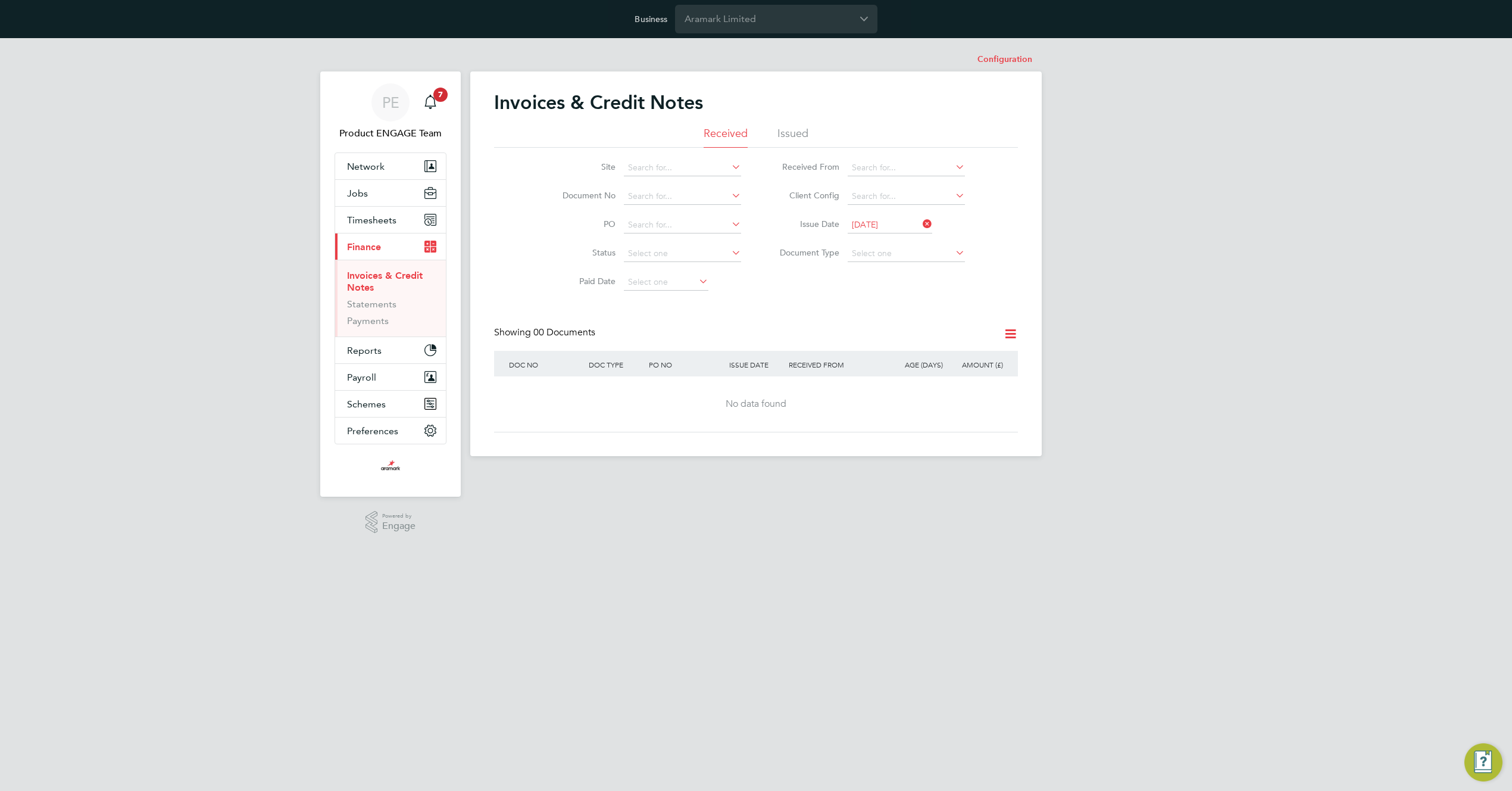
click at [921, 222] on icon at bounding box center [921, 223] width 0 height 16
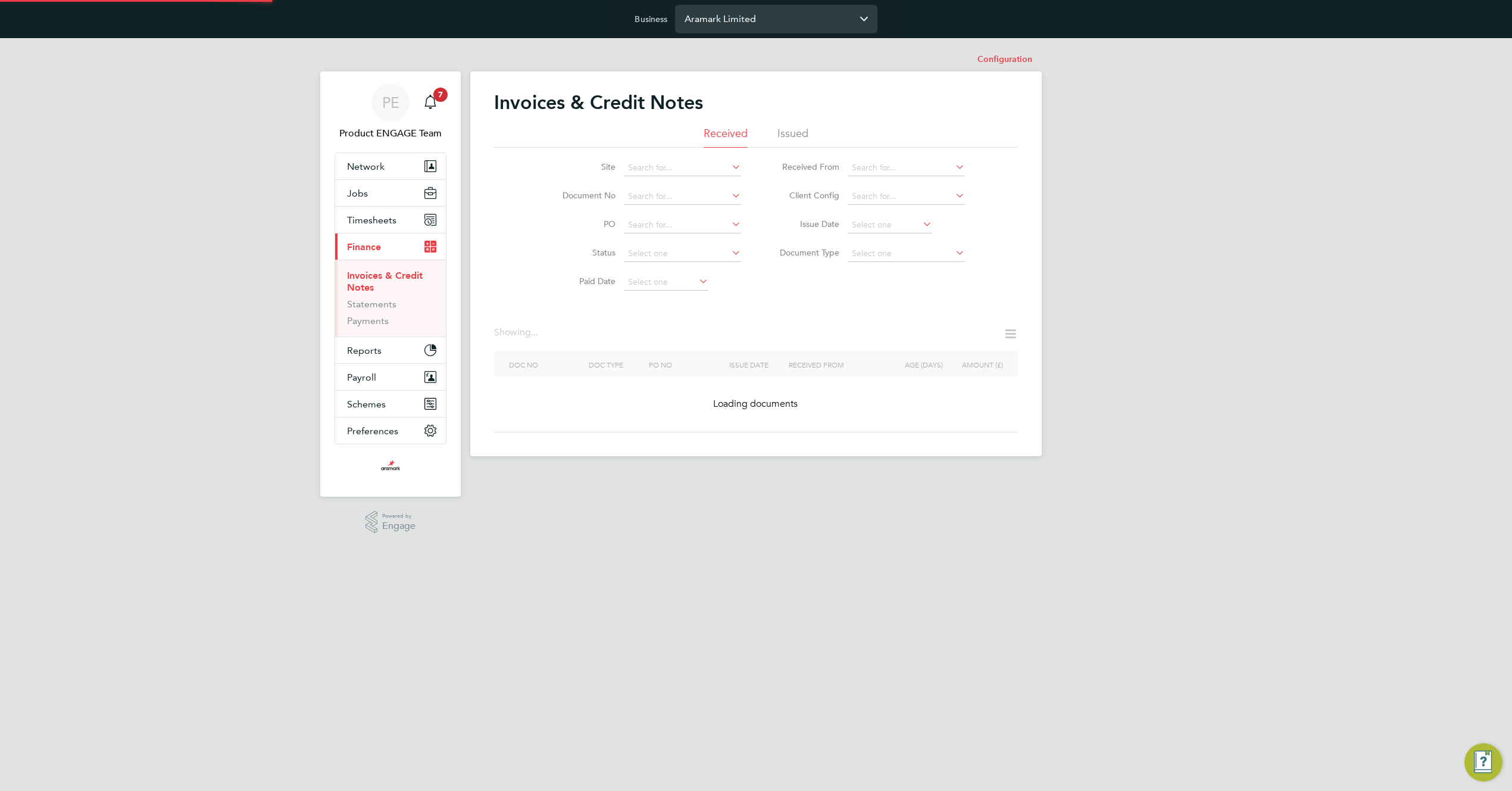
click at [806, 19] on input "Aramark Limited" at bounding box center [776, 19] width 203 height 28
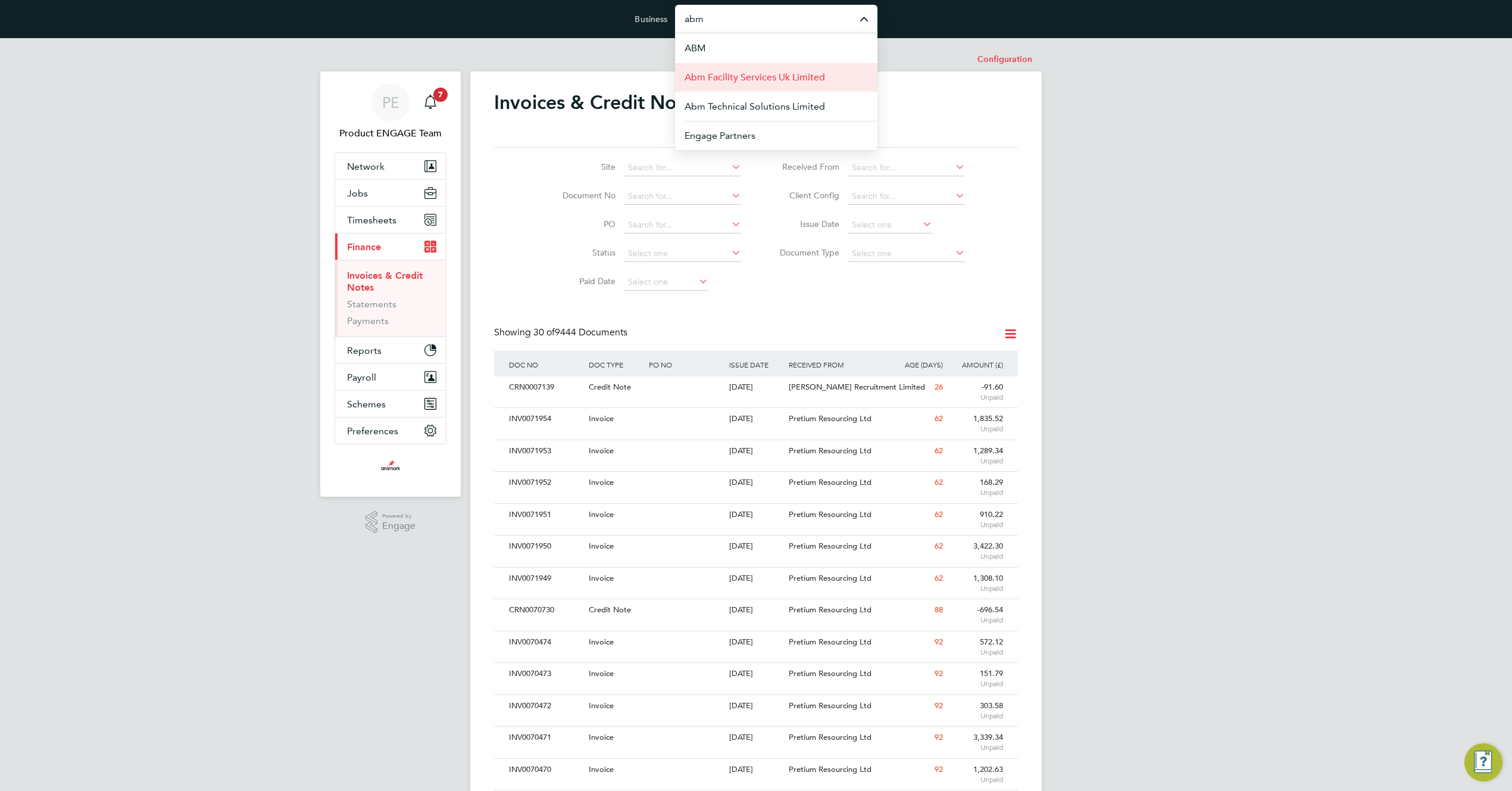
click at [819, 78] on span "Abm Facility Services Uk Limited" at bounding box center [755, 78] width 141 height 15
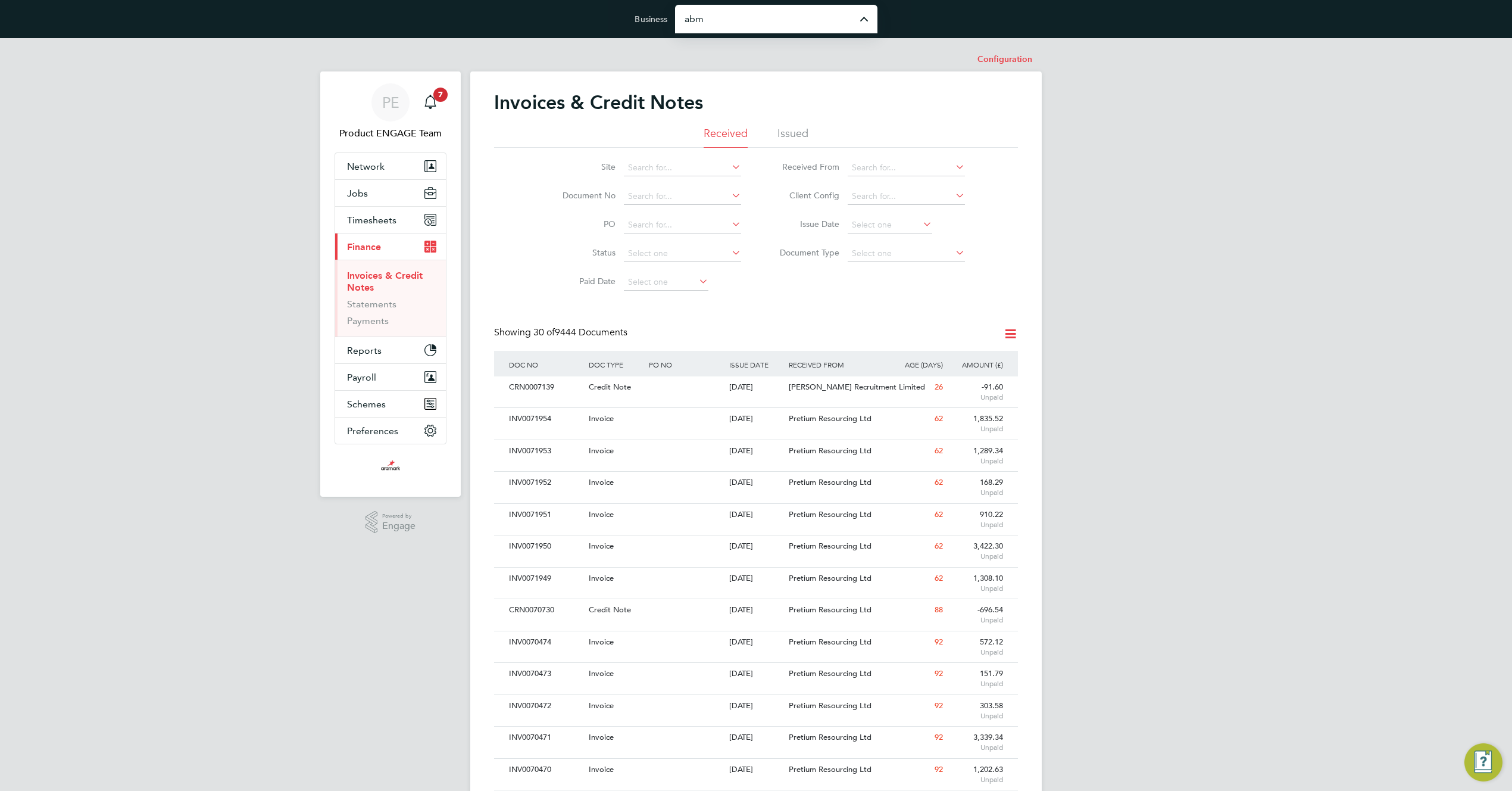
type input "Abm Facility Services Uk Limited"
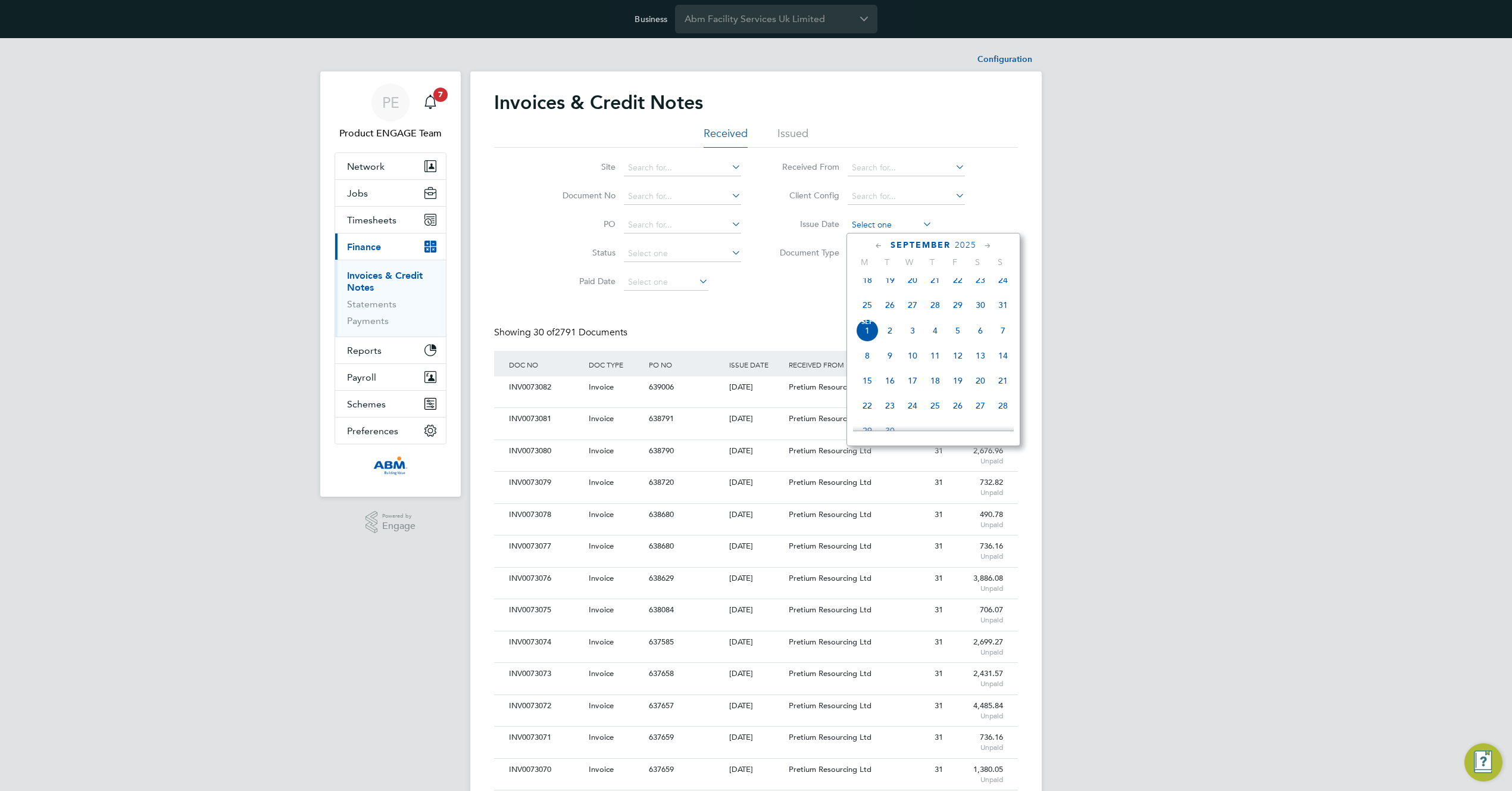
click at [882, 230] on input at bounding box center [890, 224] width 84 height 16
click at [869, 341] on span "[DATE]" at bounding box center [867, 330] width 22 height 22
type input "[DATE]"
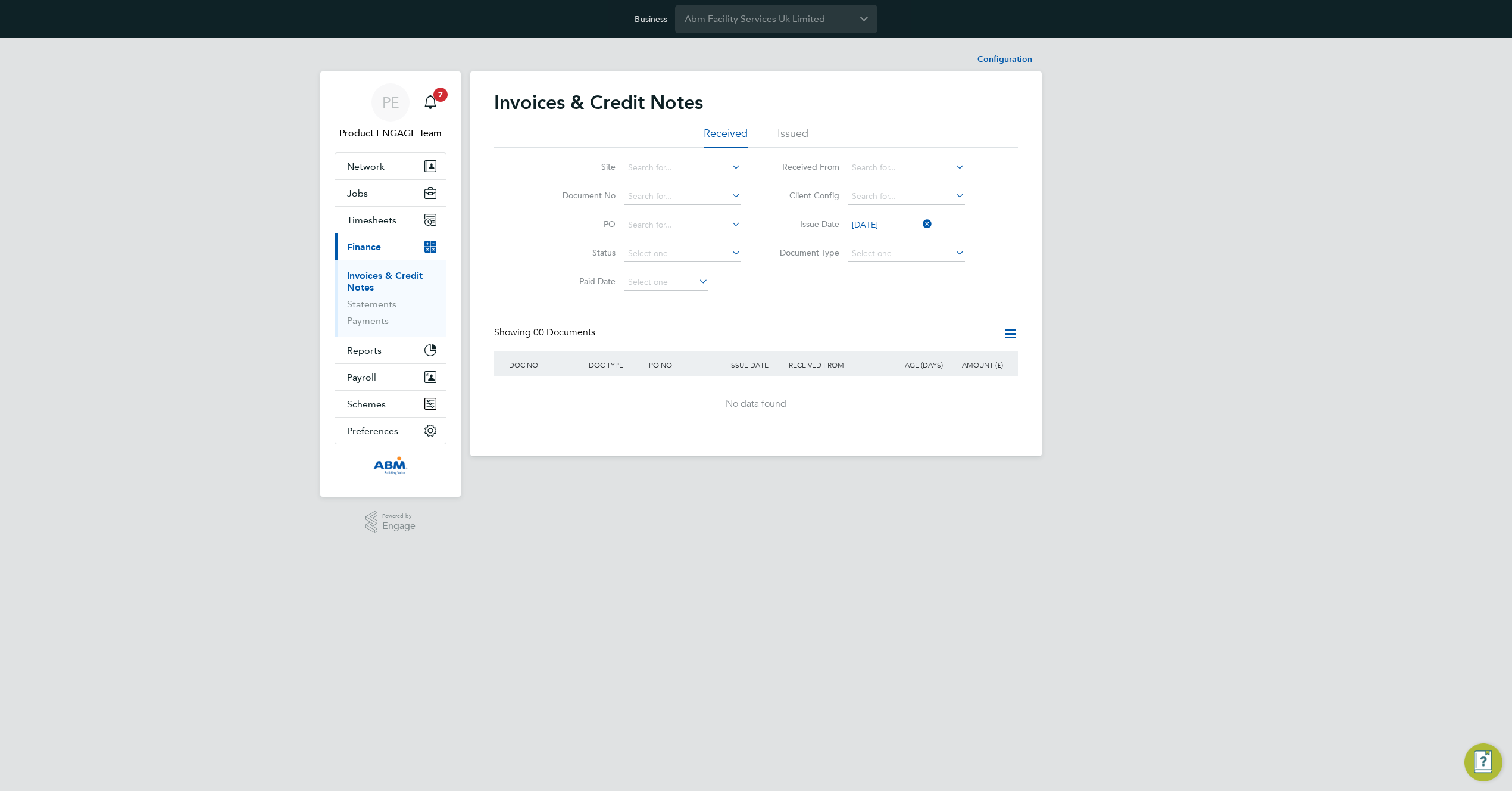
click at [878, 228] on input "[DATE]" at bounding box center [890, 224] width 84 height 16
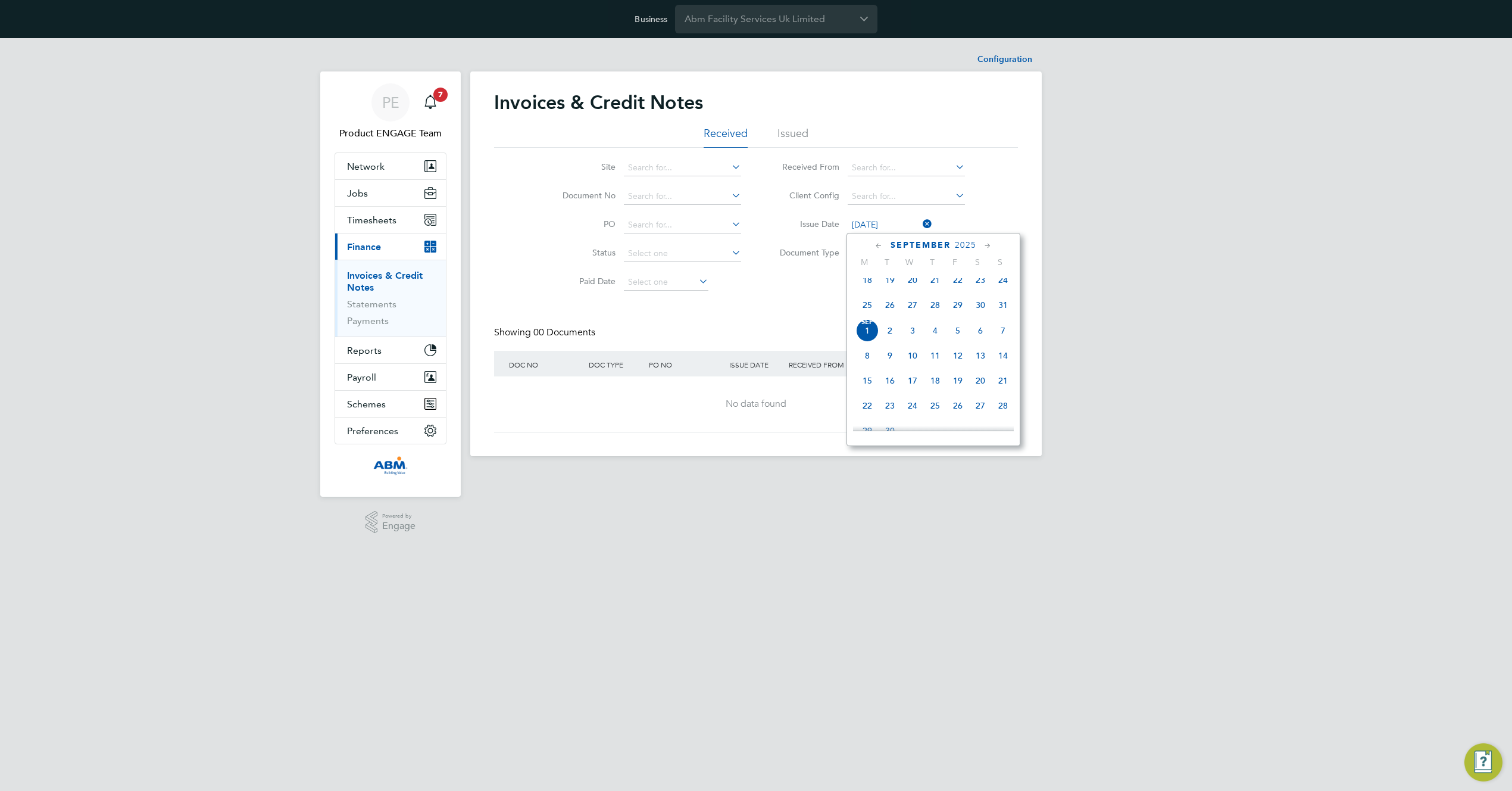
click at [875, 337] on span "[DATE]" at bounding box center [867, 330] width 22 height 22
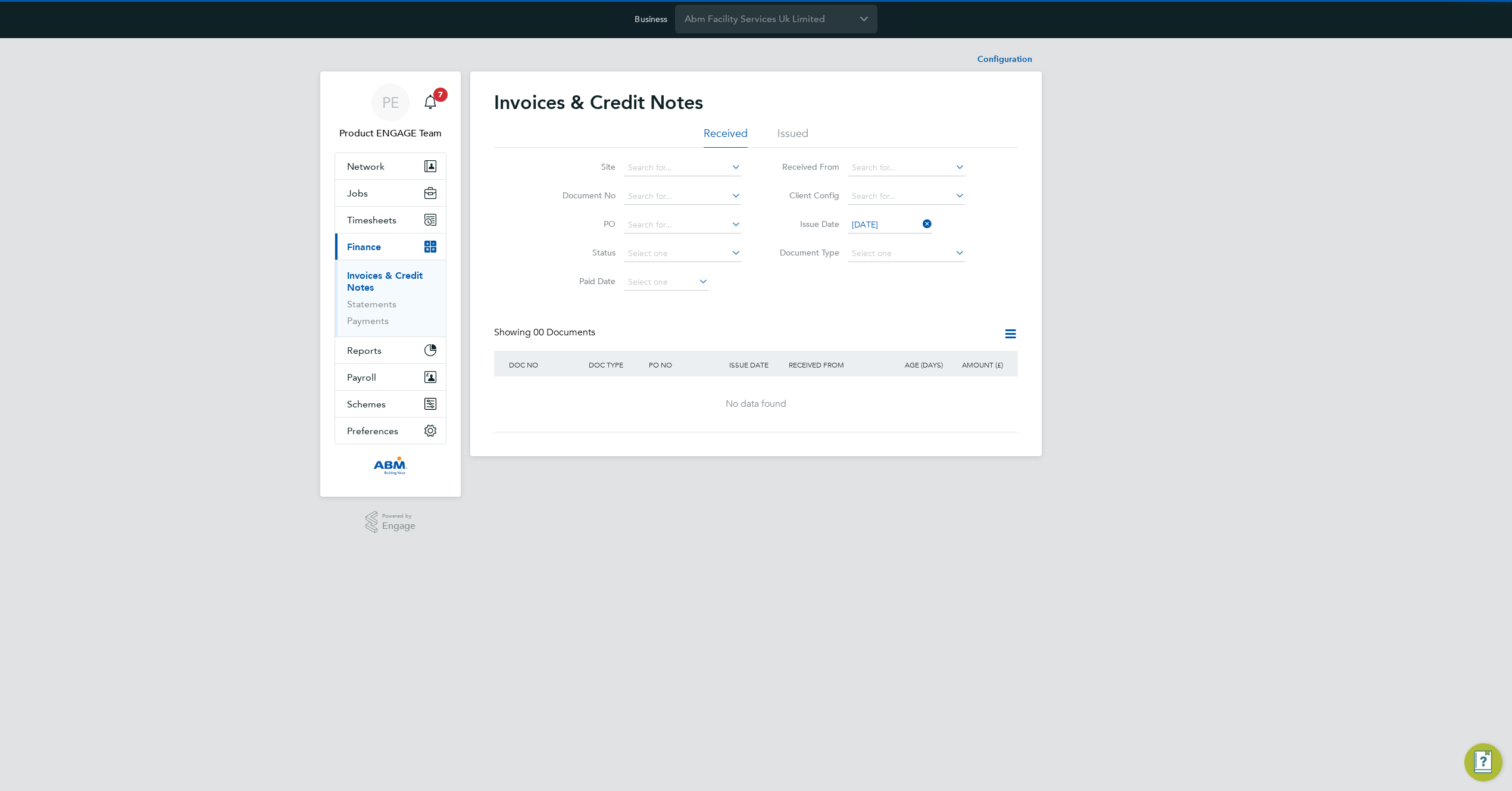
click at [932, 223] on li "Issue Date 01 Sep 2025" at bounding box center [868, 225] width 224 height 29
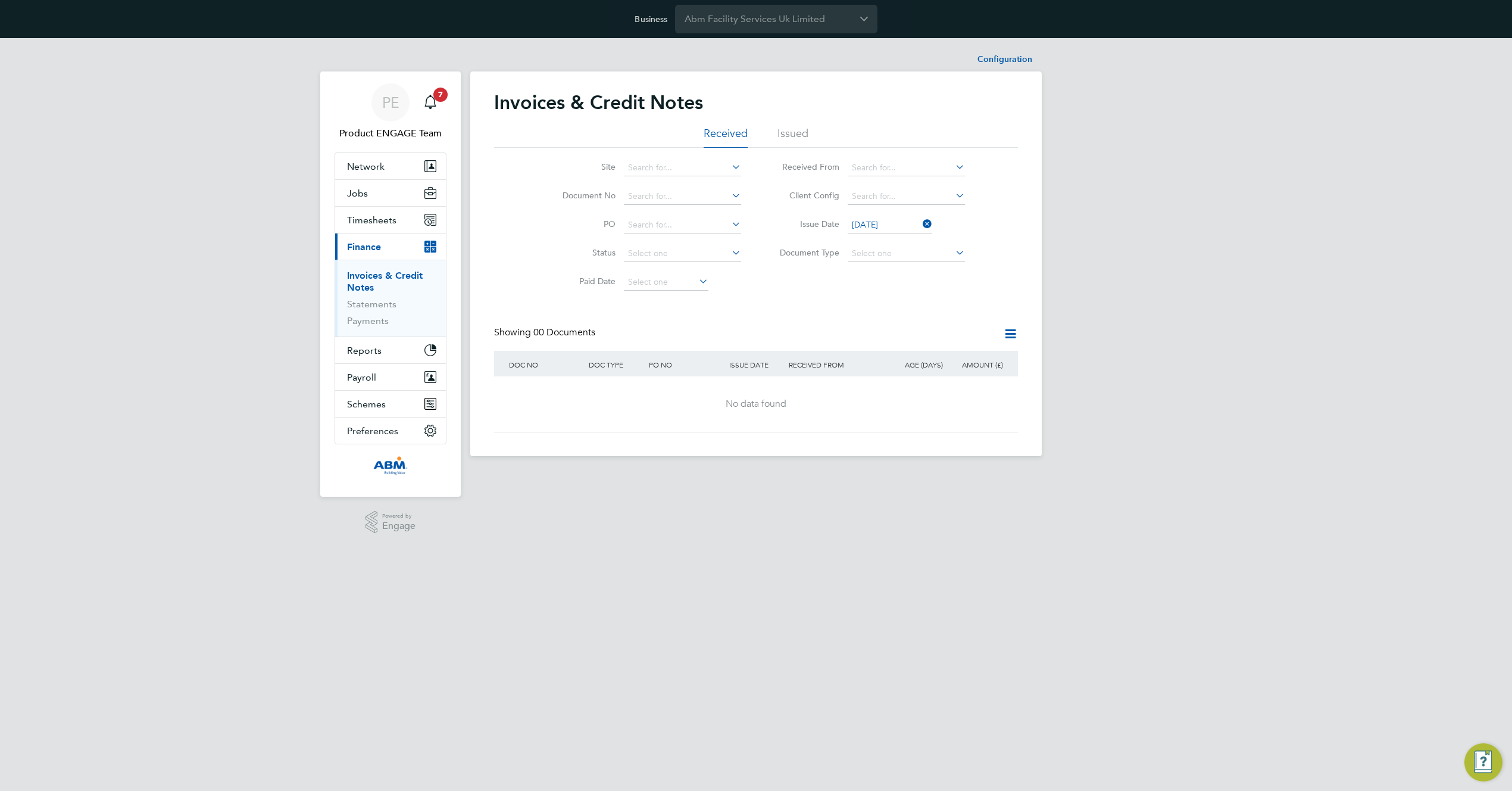
click at [921, 224] on icon at bounding box center [921, 223] width 0 height 16
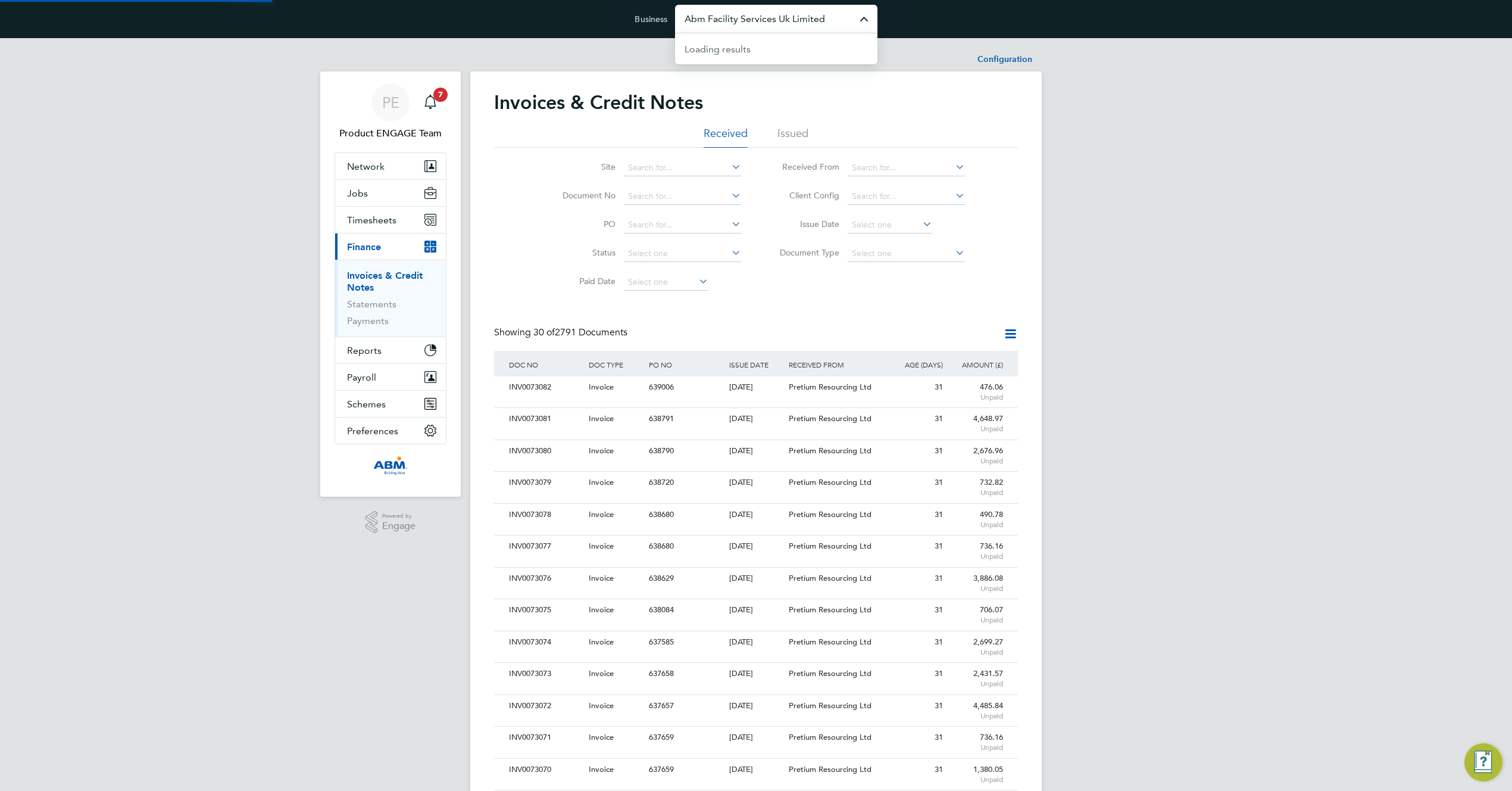
click at [754, 19] on input "Abm Facility Services Uk Limited" at bounding box center [776, 19] width 203 height 28
click at [1006, 254] on div "Site Document No PO Status Paid Date Issued To Received From Client Config Issu…" at bounding box center [756, 221] width 524 height 149
click at [765, 17] on input "Abm Facility Services Uk Limited" at bounding box center [776, 19] width 203 height 28
click at [738, 106] on span "Vistry Group Plc" at bounding box center [719, 107] width 70 height 15
type input "Vistry Group Plc"
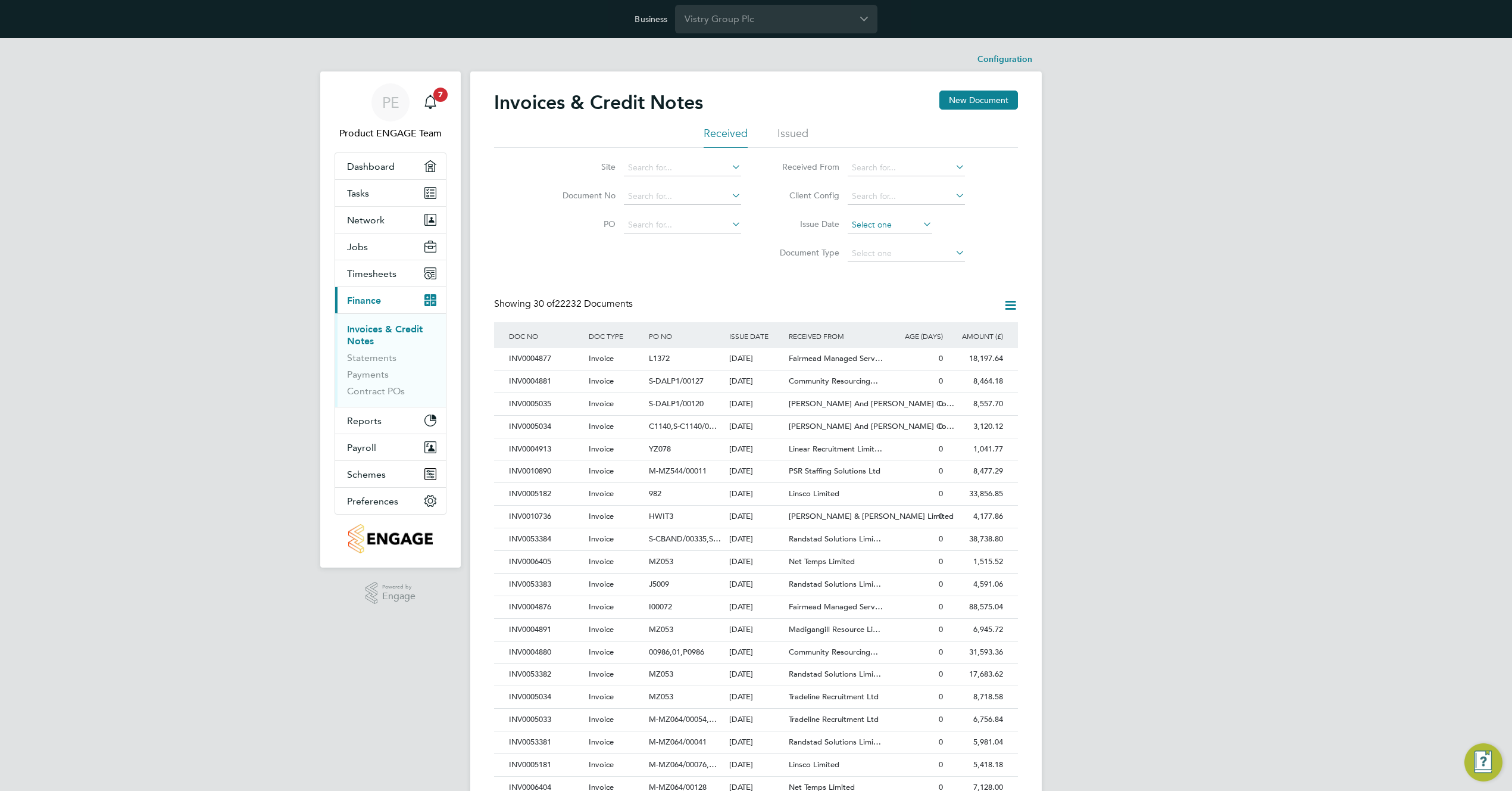
click at [870, 226] on input at bounding box center [890, 224] width 84 height 16
click at [867, 339] on span "[DATE]" at bounding box center [867, 330] width 22 height 22
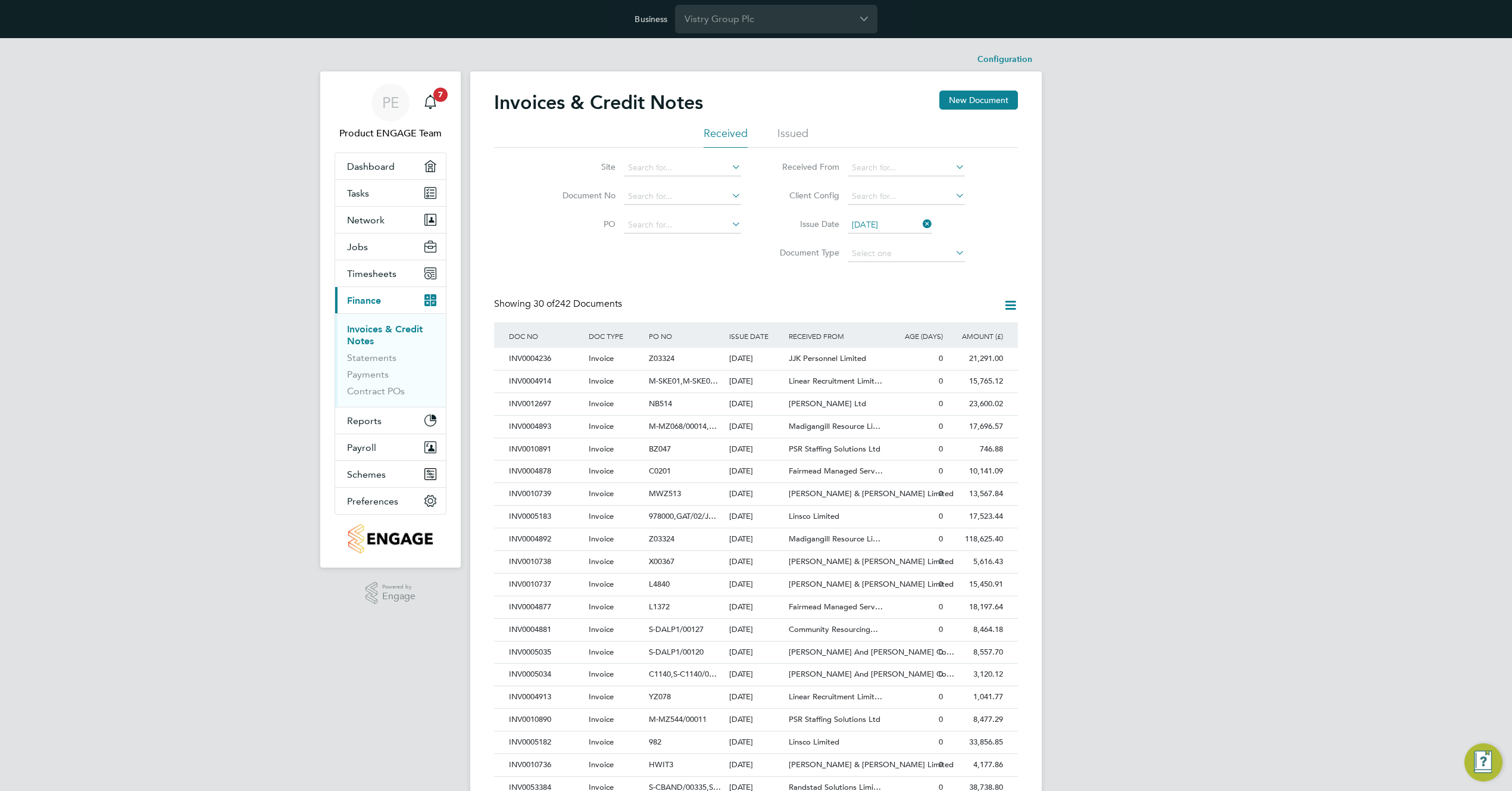
click at [880, 221] on input "[DATE]" at bounding box center [890, 224] width 84 height 16
click at [869, 312] on span "25" at bounding box center [867, 305] width 22 height 22
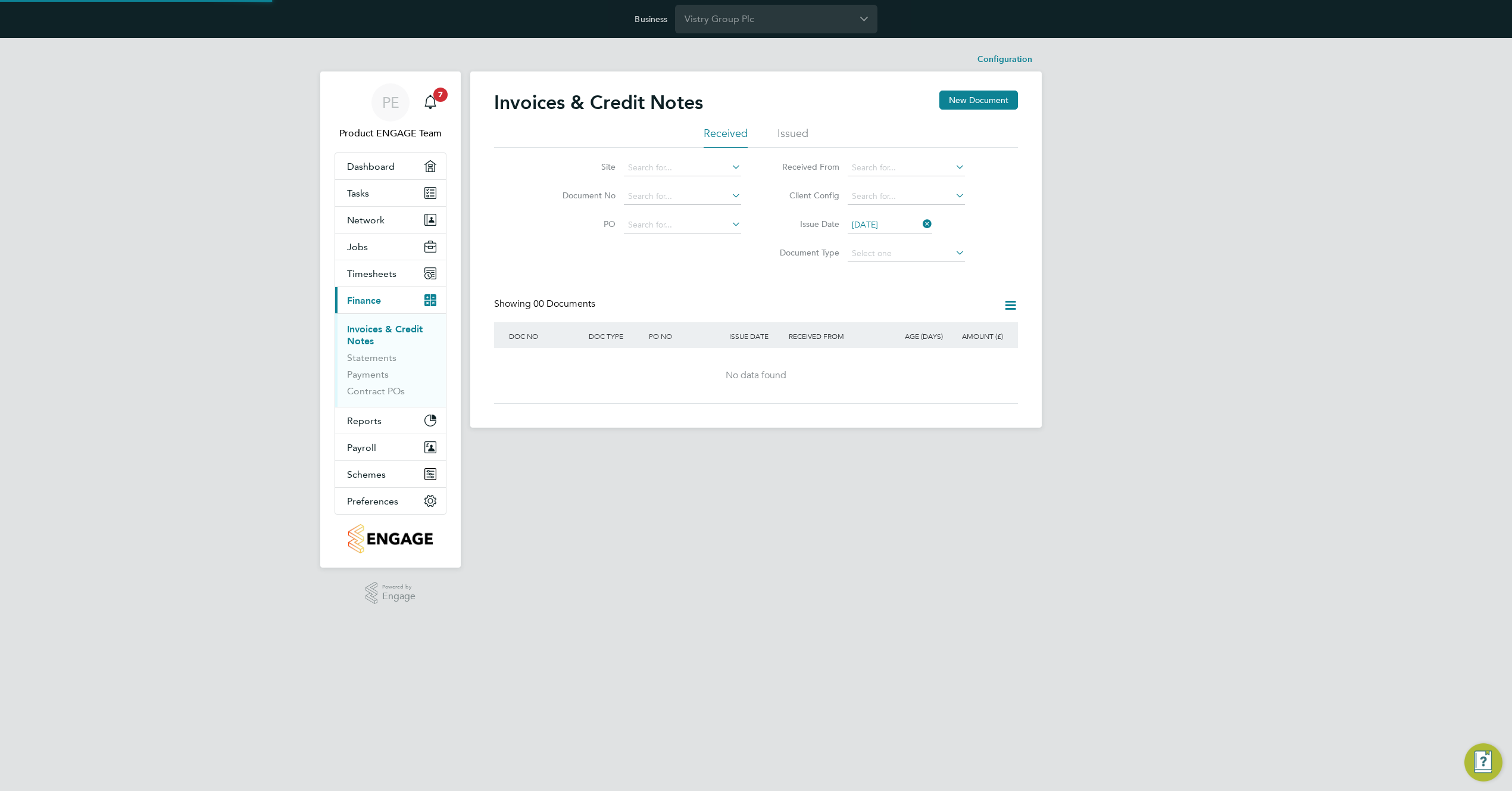
scroll to position [464, 0]
click at [899, 227] on input "[DATE]" at bounding box center [890, 224] width 84 height 16
click at [872, 361] on span "[DATE]" at bounding box center [867, 352] width 22 height 22
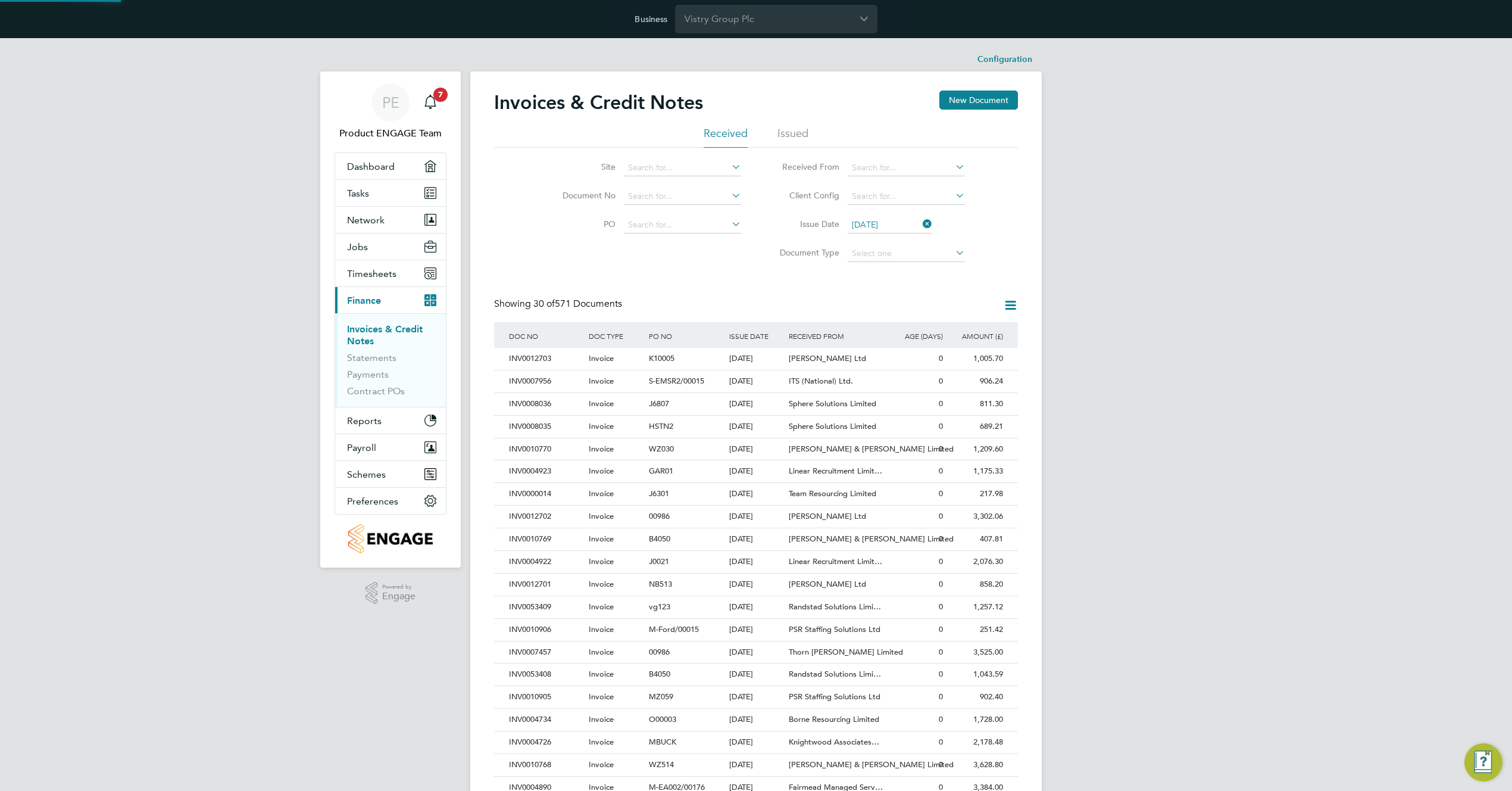
scroll to position [22, 81]
click at [877, 221] on input "[DATE]" at bounding box center [890, 224] width 84 height 16
click at [865, 366] on span "8" at bounding box center [867, 355] width 22 height 22
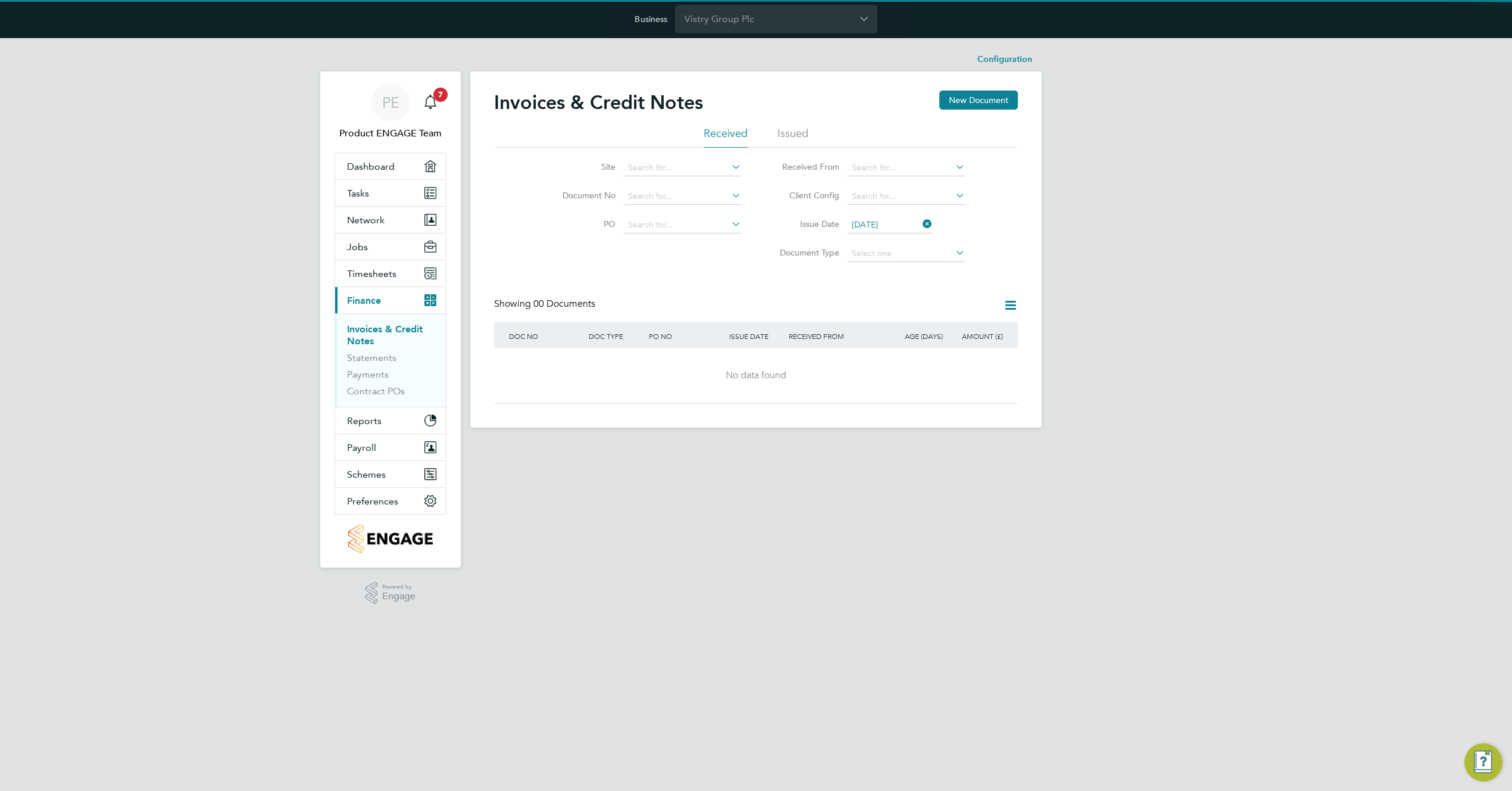
click at [885, 224] on input "08 Sep 2025" at bounding box center [890, 224] width 84 height 16
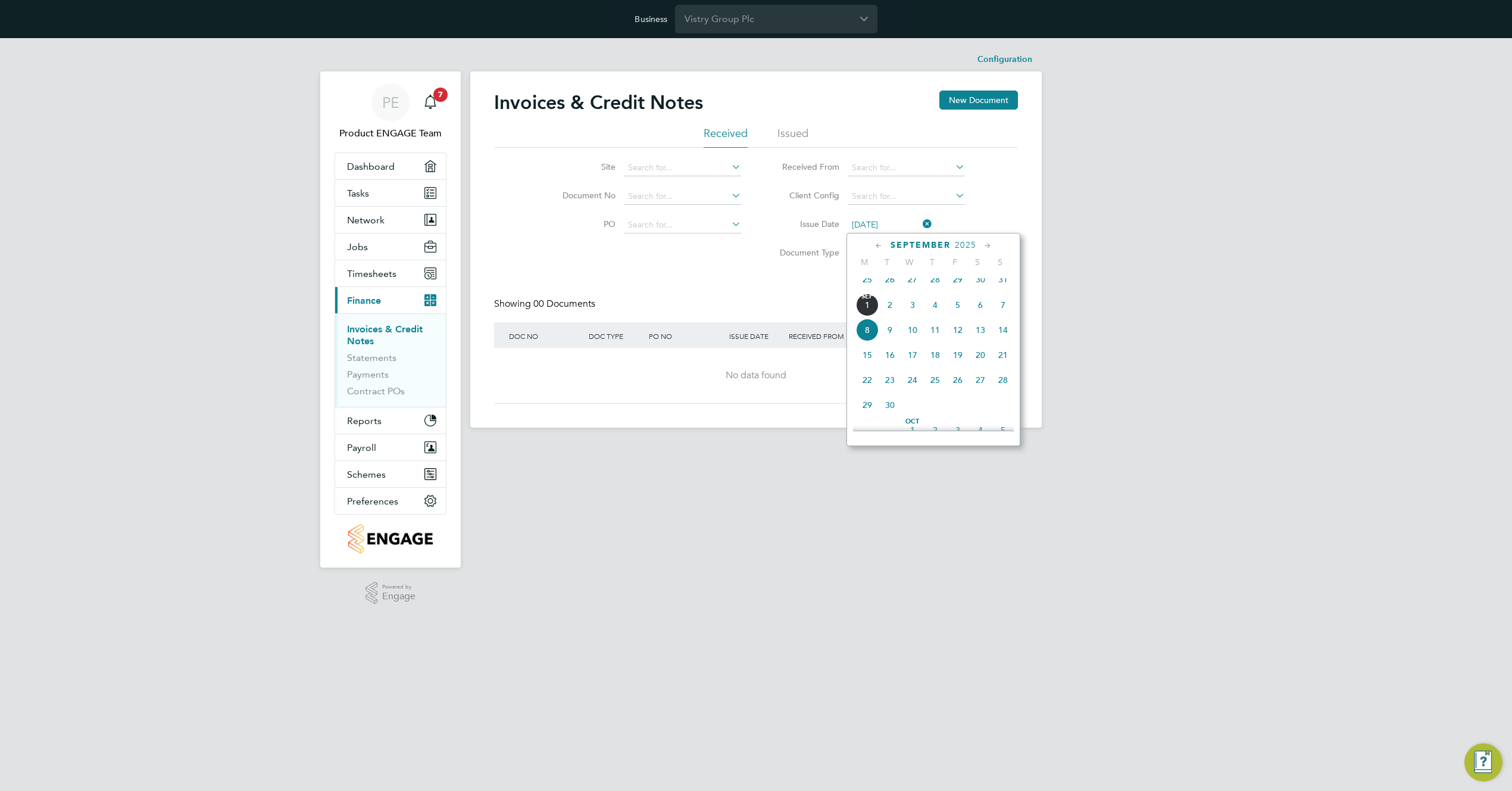
click at [869, 315] on span "[DATE]" at bounding box center [867, 305] width 22 height 22
type input "[DATE]"
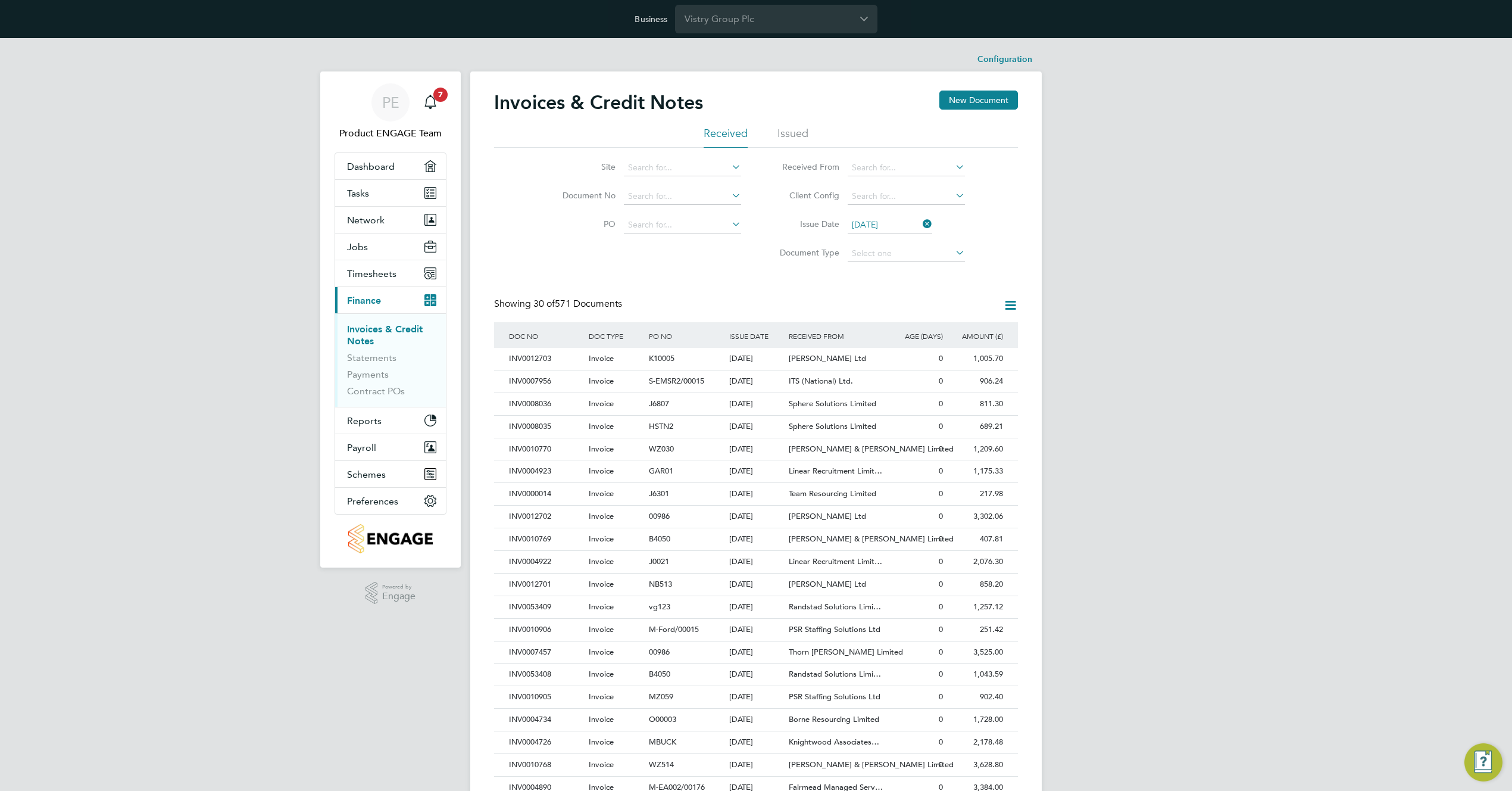
click at [566, 301] on span "30 of 571 Documents" at bounding box center [578, 304] width 89 height 12
click at [771, 18] on input "Vistry Group Plc" at bounding box center [776, 19] width 203 height 28
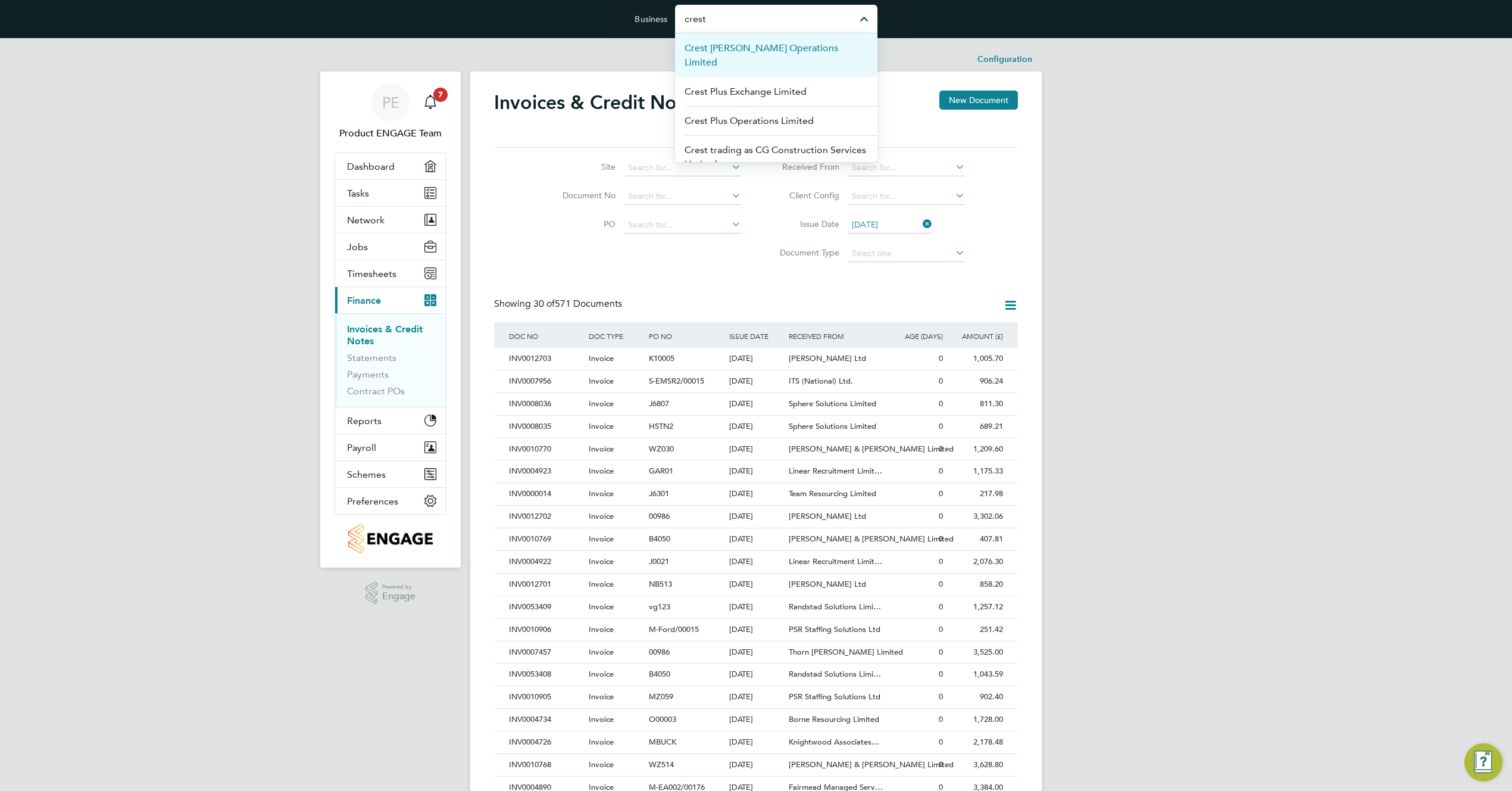
click at [784, 50] on span "Crest [PERSON_NAME] Operations Limited" at bounding box center [776, 55] width 183 height 29
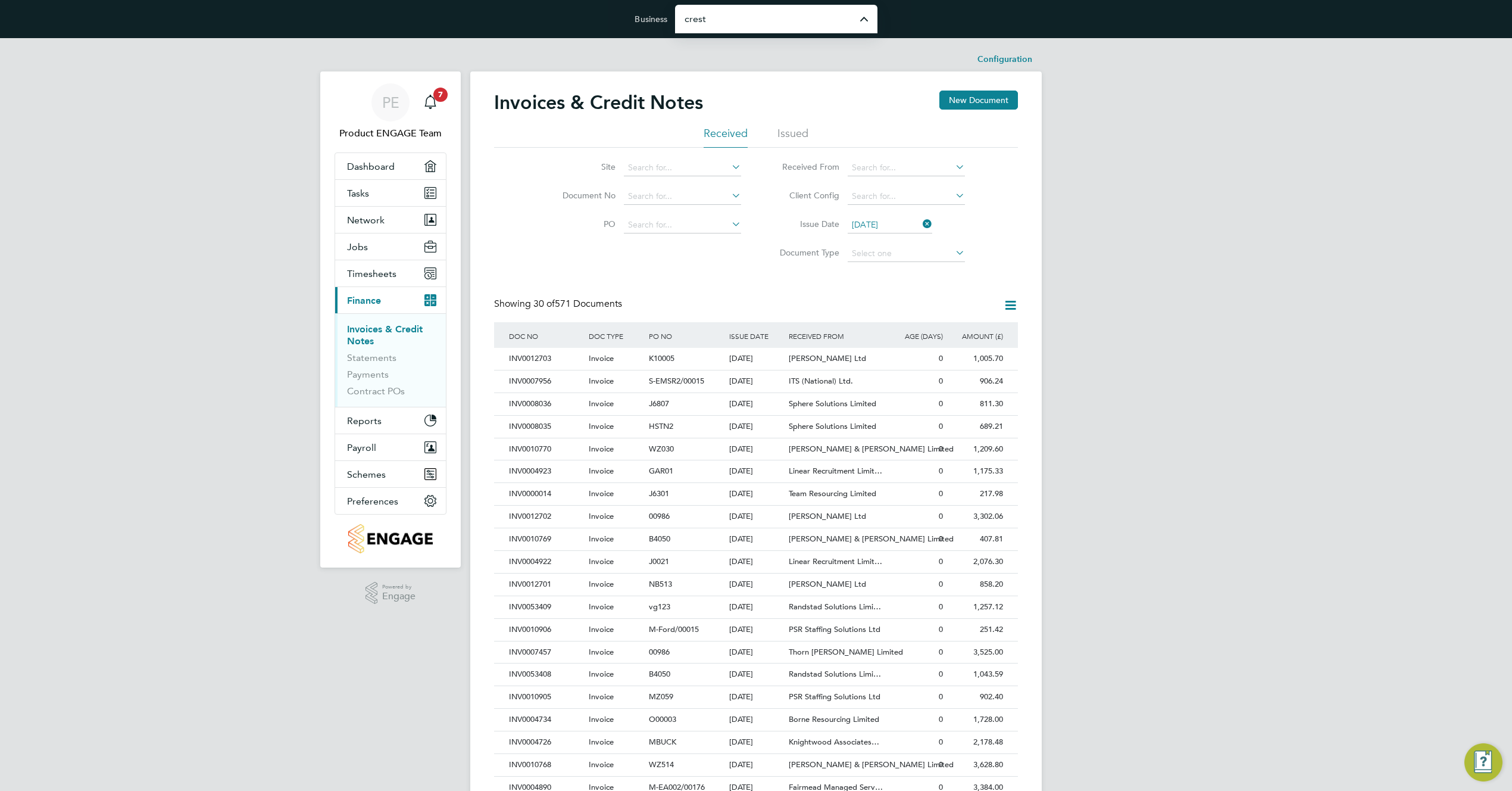
type input "Crest [PERSON_NAME] Operations Limited"
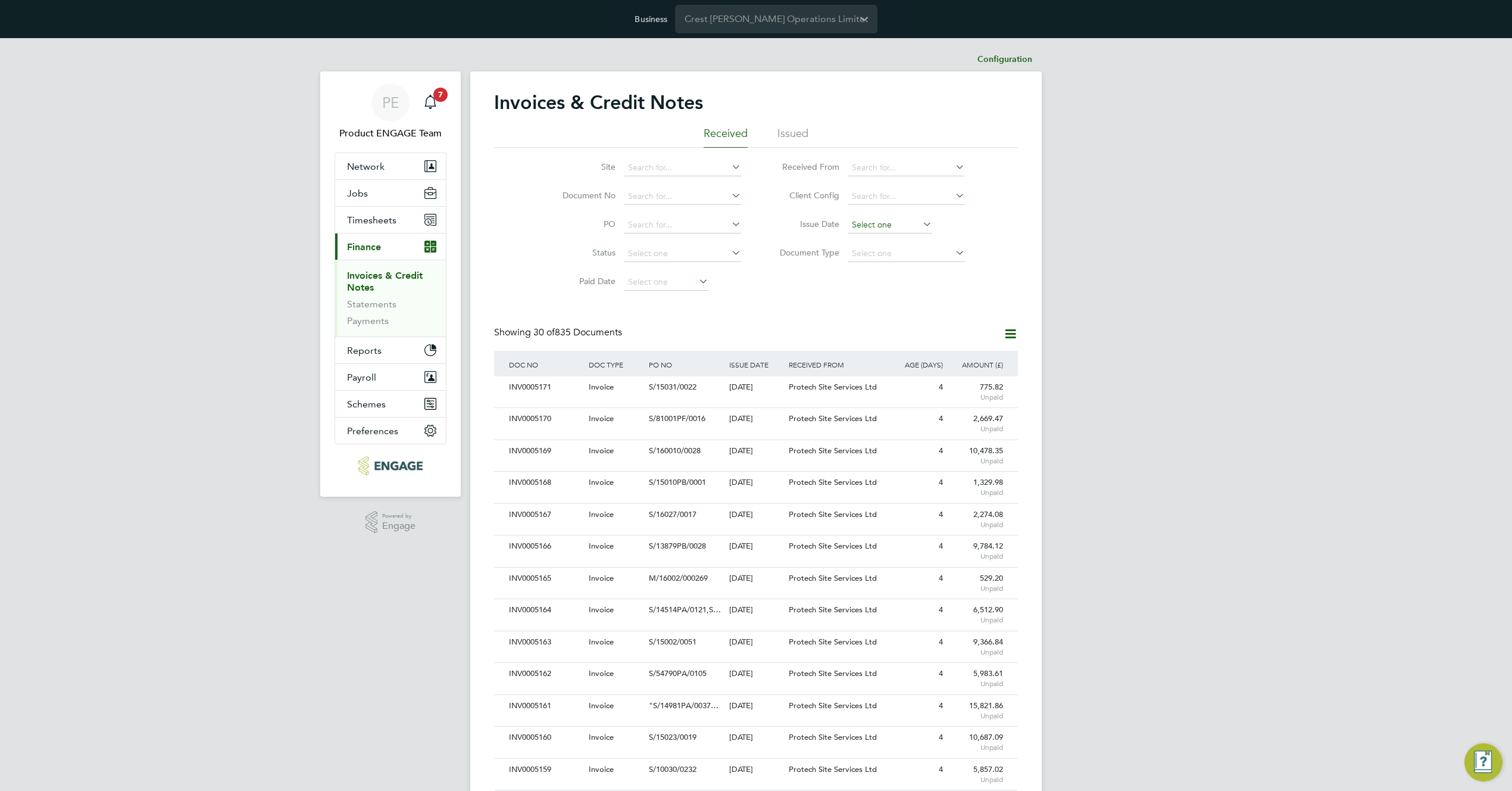
click at [886, 227] on input at bounding box center [890, 224] width 84 height 16
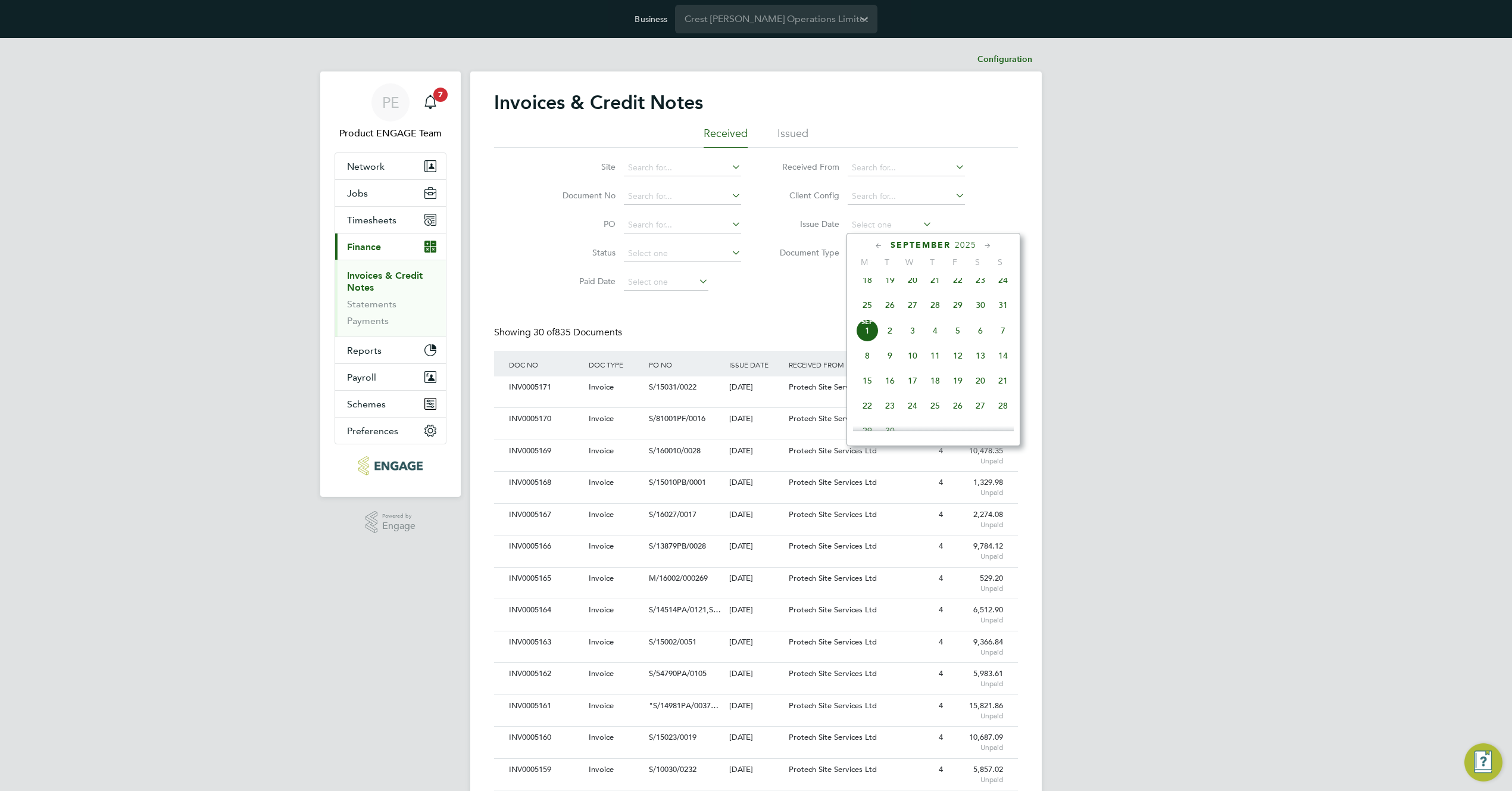
click at [869, 340] on span "[DATE]" at bounding box center [867, 330] width 22 height 22
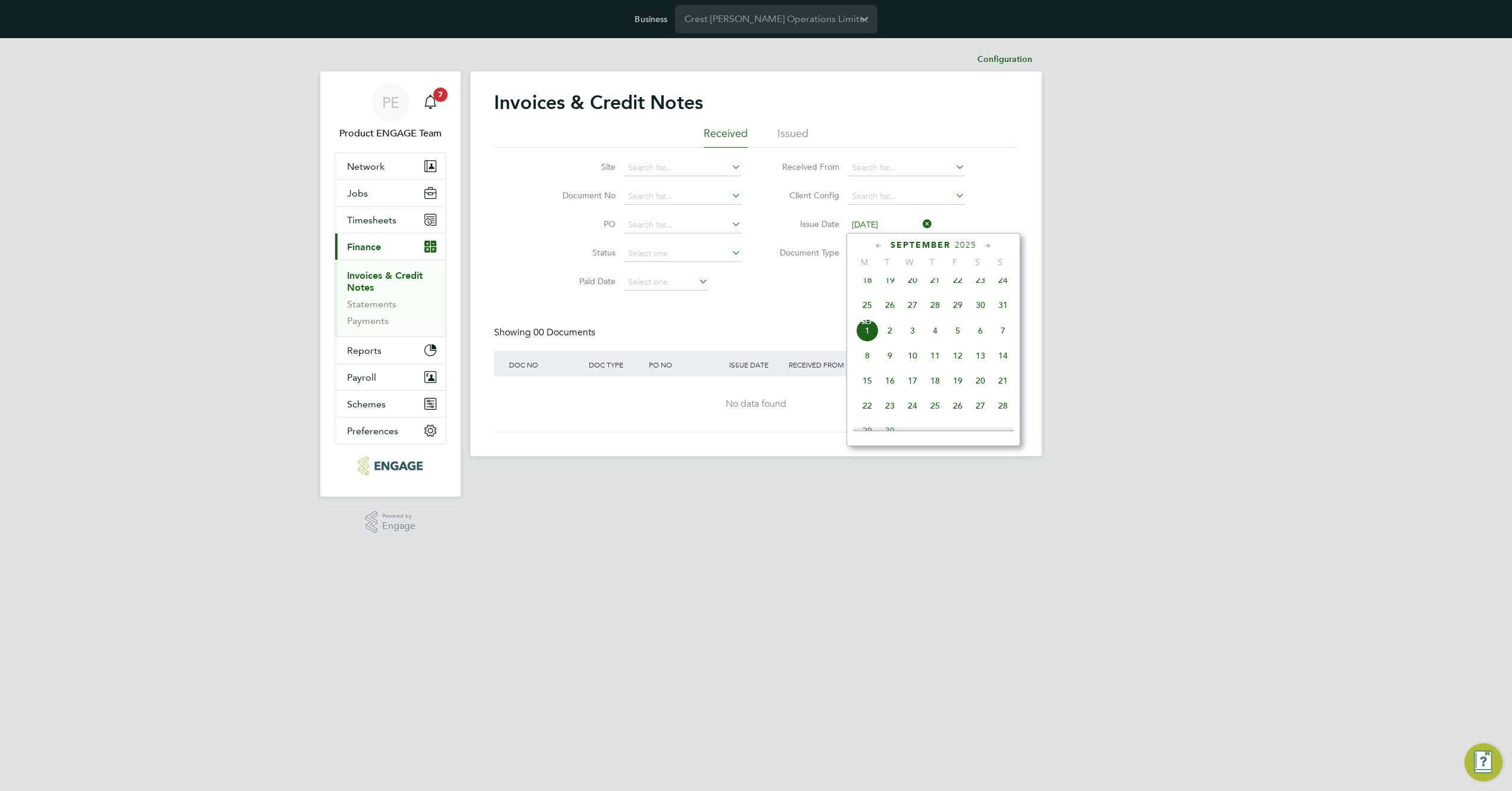
click at [893, 220] on input "[DATE]" at bounding box center [890, 224] width 84 height 16
click at [870, 289] on span "18" at bounding box center [867, 280] width 22 height 22
click at [876, 220] on input "[DATE]" at bounding box center [890, 224] width 84 height 16
click at [933, 220] on li "Issue Date [DATE]" at bounding box center [868, 225] width 224 height 29
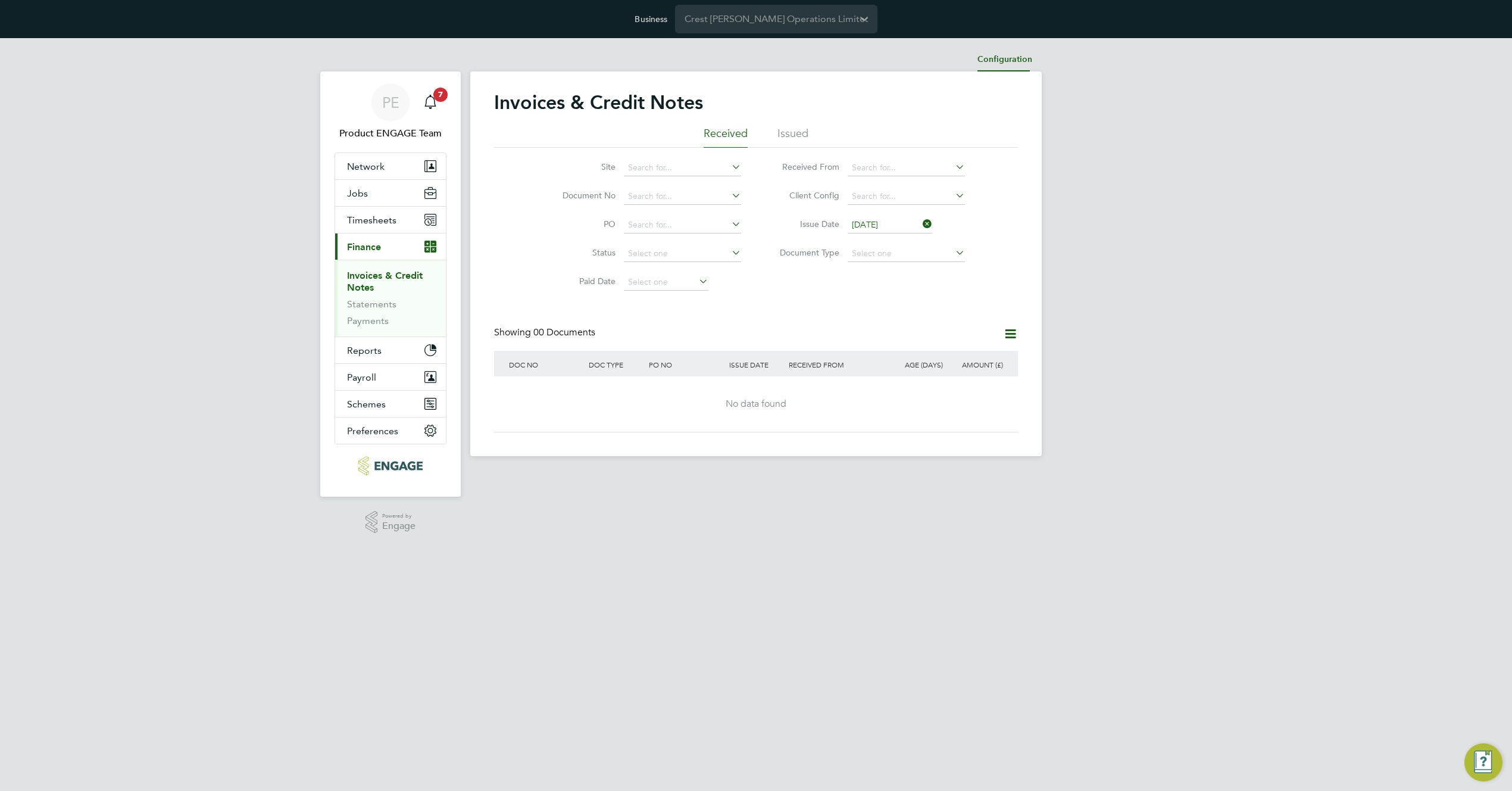
click at [1015, 64] on li "Configuration" at bounding box center [1005, 59] width 55 height 24
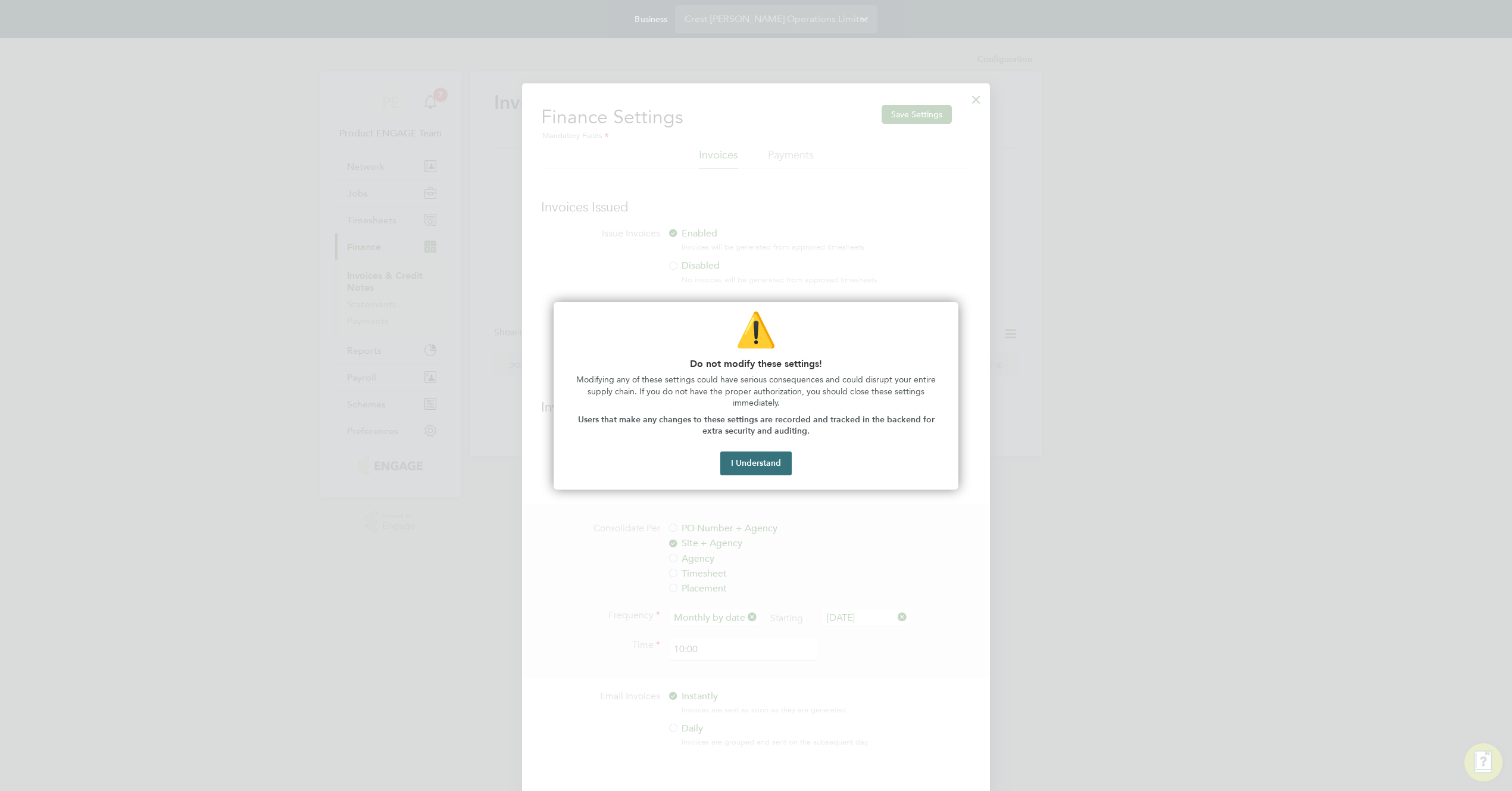
click at [751, 470] on button "I Understand" at bounding box center [756, 463] width 72 height 24
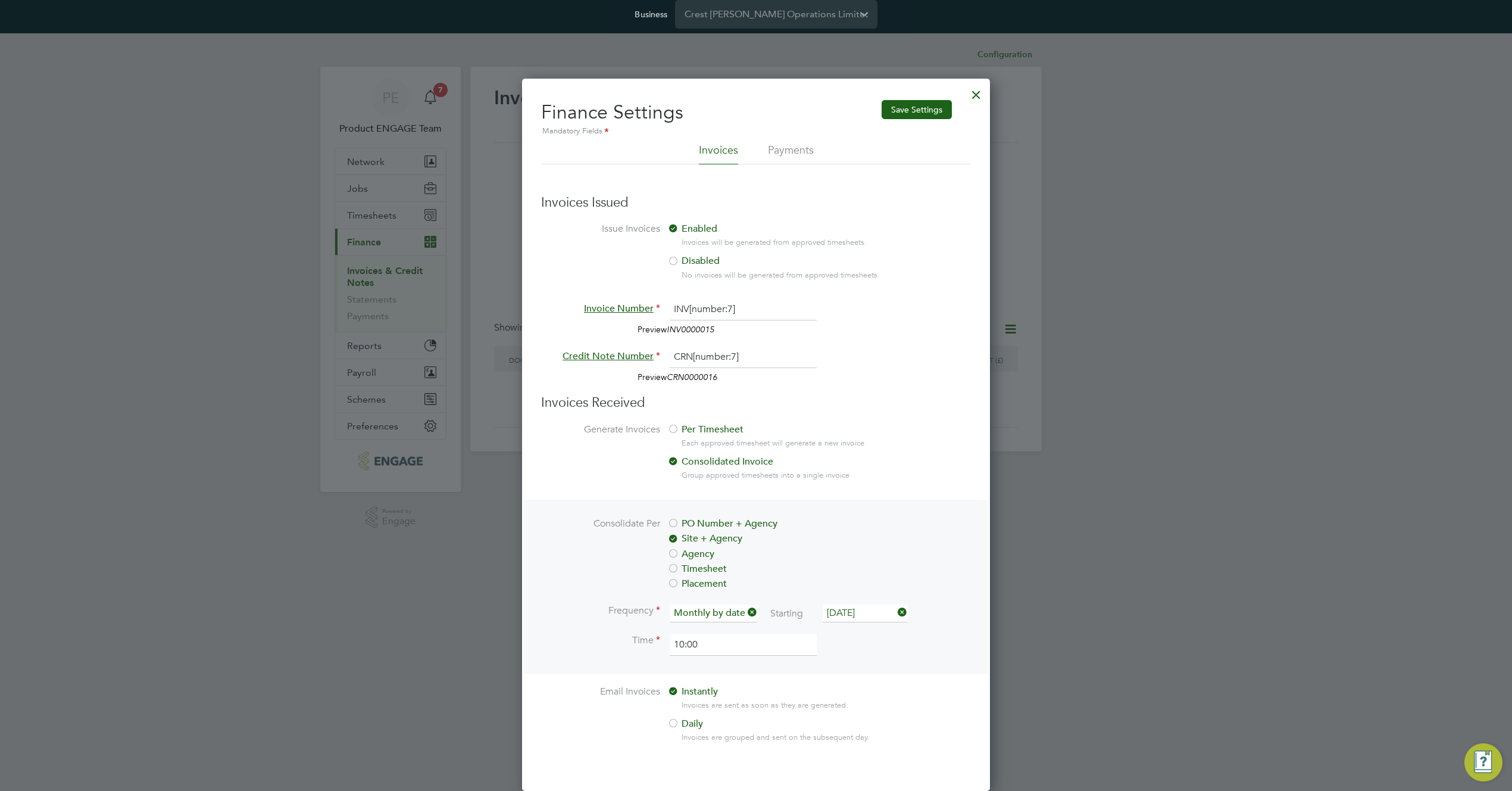
click at [979, 95] on div at bounding box center [976, 92] width 21 height 21
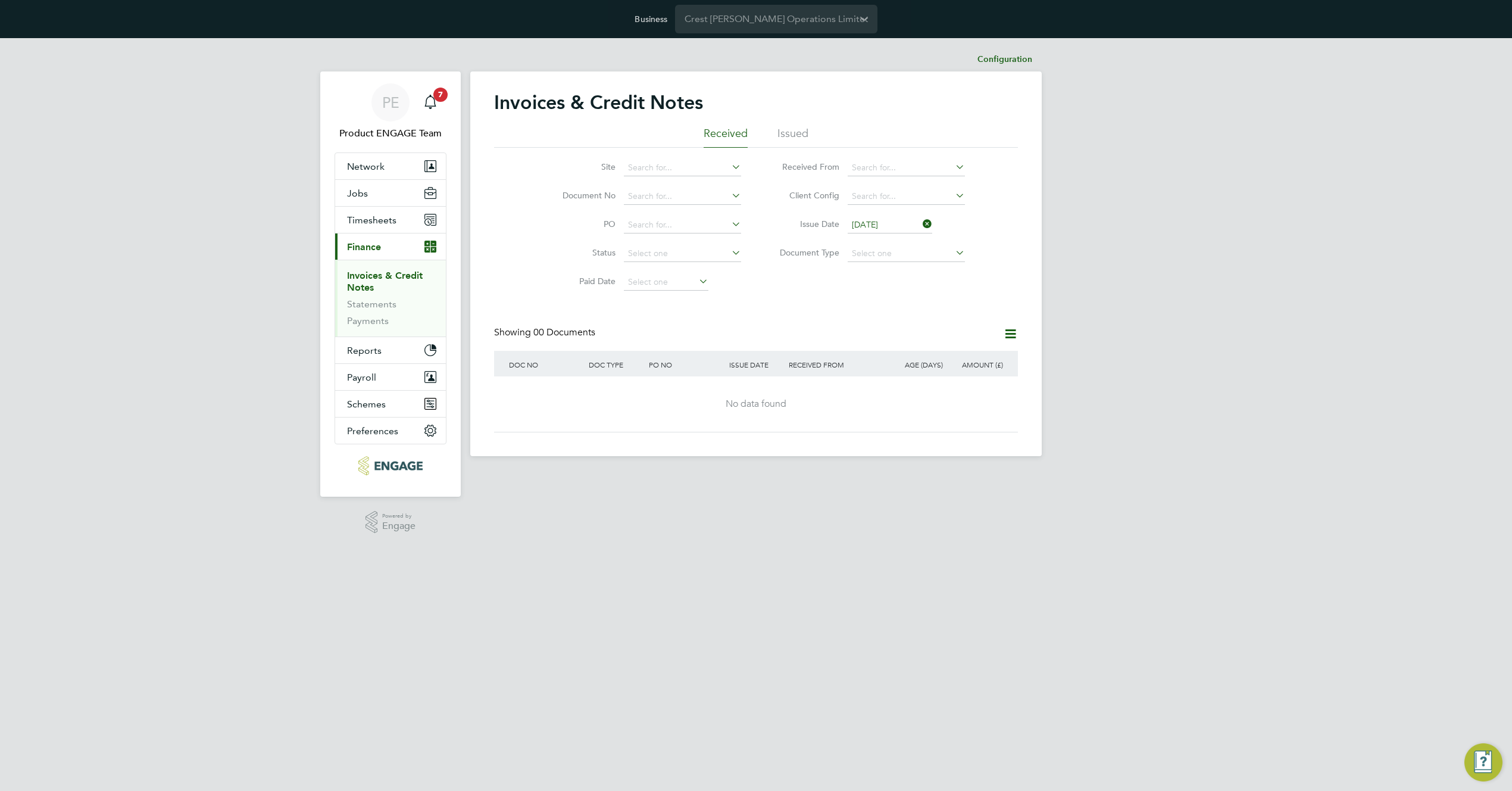
click at [887, 227] on input "[DATE]" at bounding box center [890, 224] width 84 height 16
click at [939, 359] on span "28" at bounding box center [935, 352] width 22 height 22
type input "[DATE]"
